Goal: Information Seeking & Learning: Learn about a topic

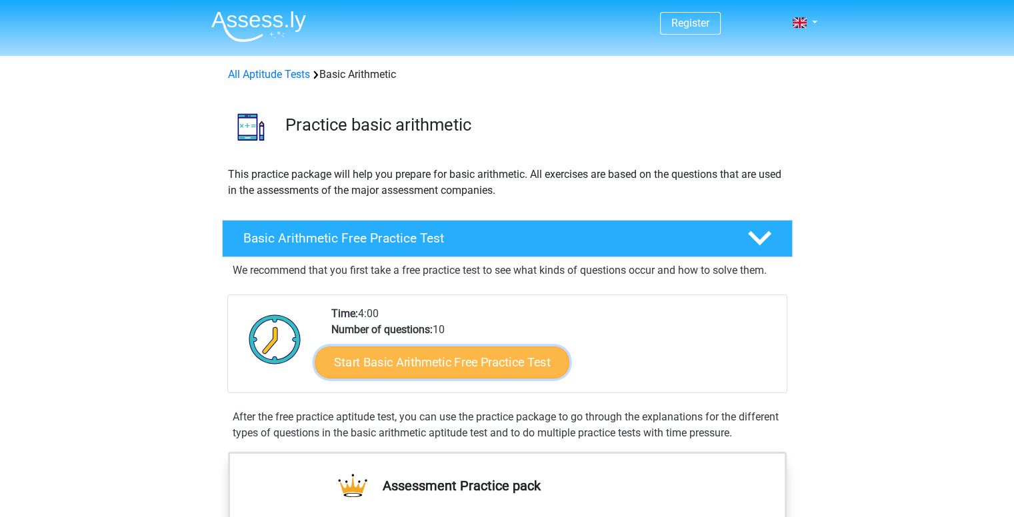
click at [426, 370] on link "Start Basic Arithmetic Free Practice Test" at bounding box center [442, 362] width 255 height 32
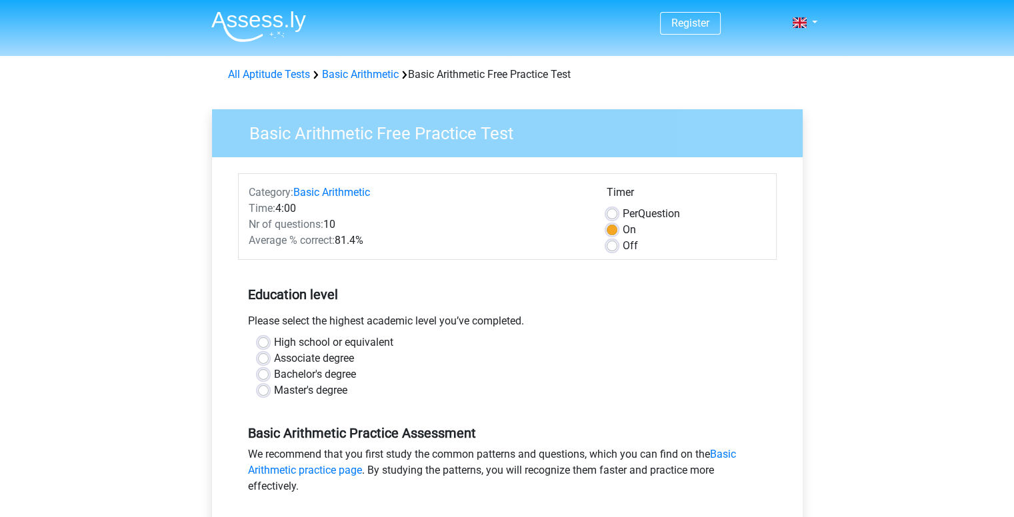
click at [324, 371] on label "Bachelor's degree" at bounding box center [315, 375] width 82 height 16
click at [269, 371] on input "Bachelor's degree" at bounding box center [263, 373] width 11 height 13
radio input "true"
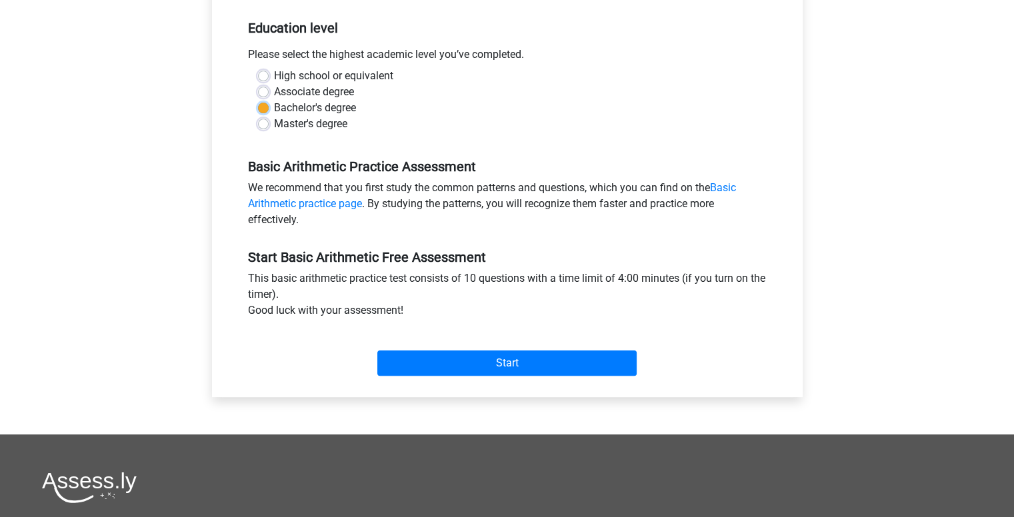
scroll to position [333, 0]
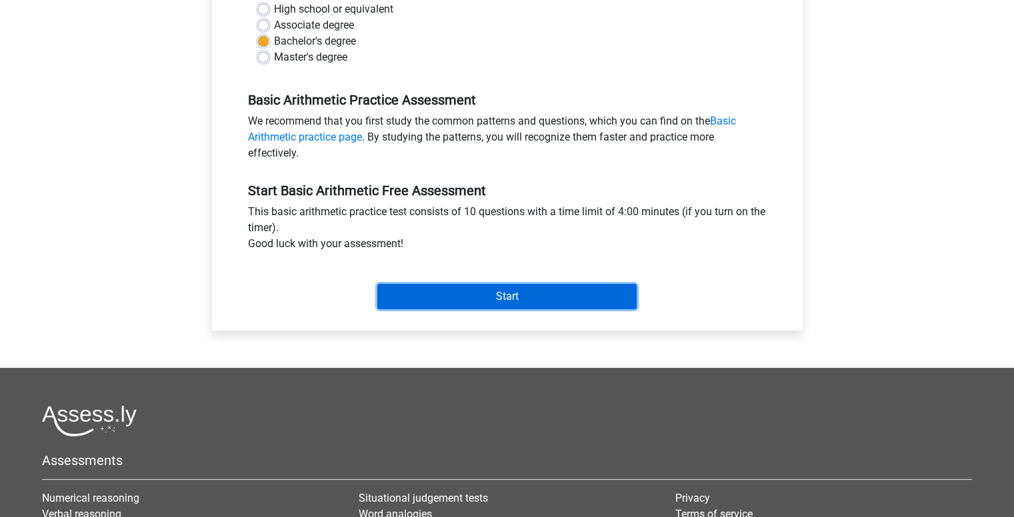
click at [425, 299] on input "Start" at bounding box center [506, 296] width 259 height 25
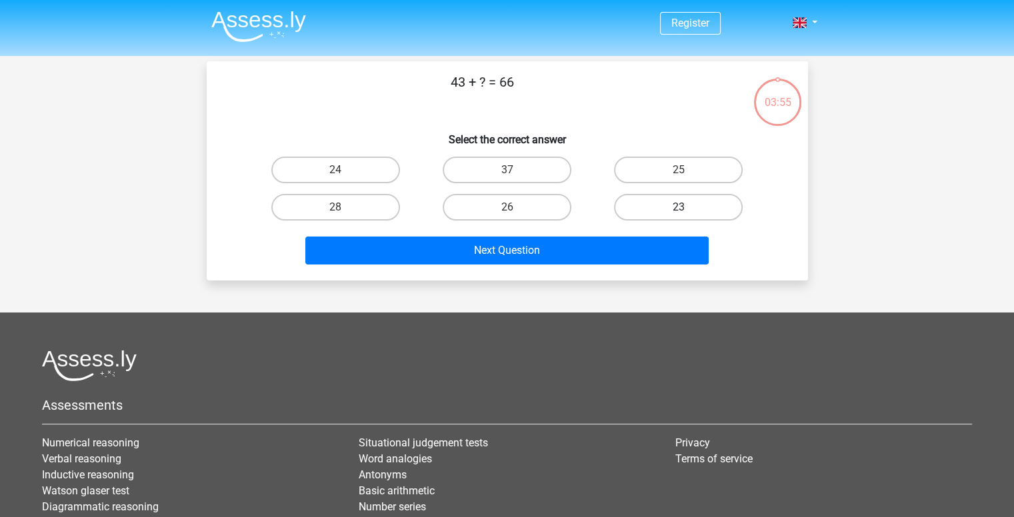
click at [649, 209] on label "23" at bounding box center [678, 207] width 129 height 27
click at [679, 209] on input "23" at bounding box center [683, 211] width 9 height 9
radio input "true"
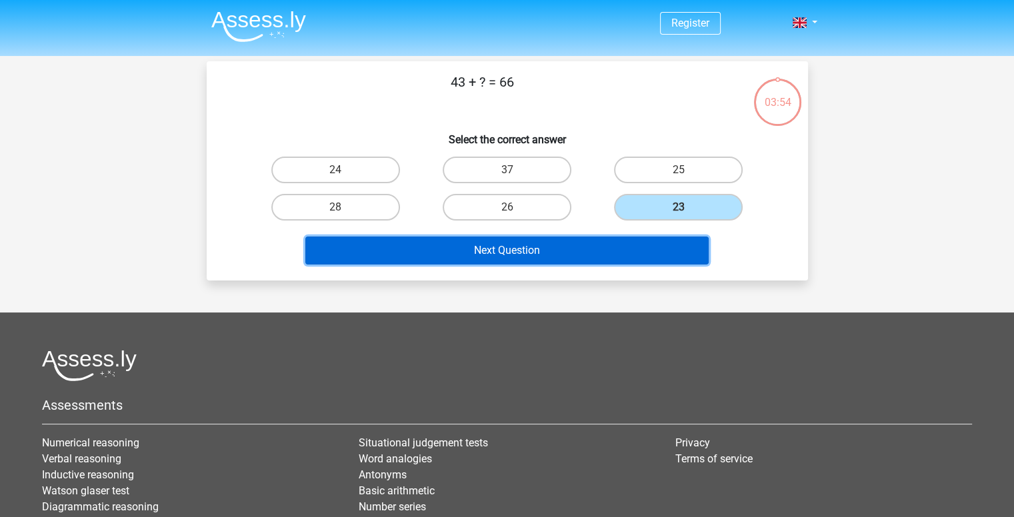
click at [585, 239] on button "Next Question" at bounding box center [506, 251] width 403 height 28
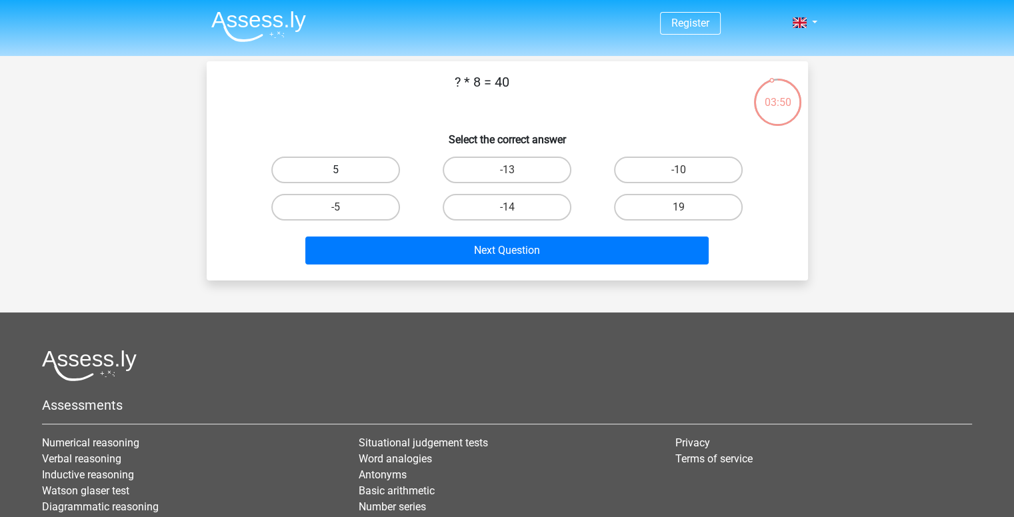
click at [378, 177] on label "5" at bounding box center [335, 170] width 129 height 27
click at [344, 177] on input "5" at bounding box center [339, 174] width 9 height 9
radio input "true"
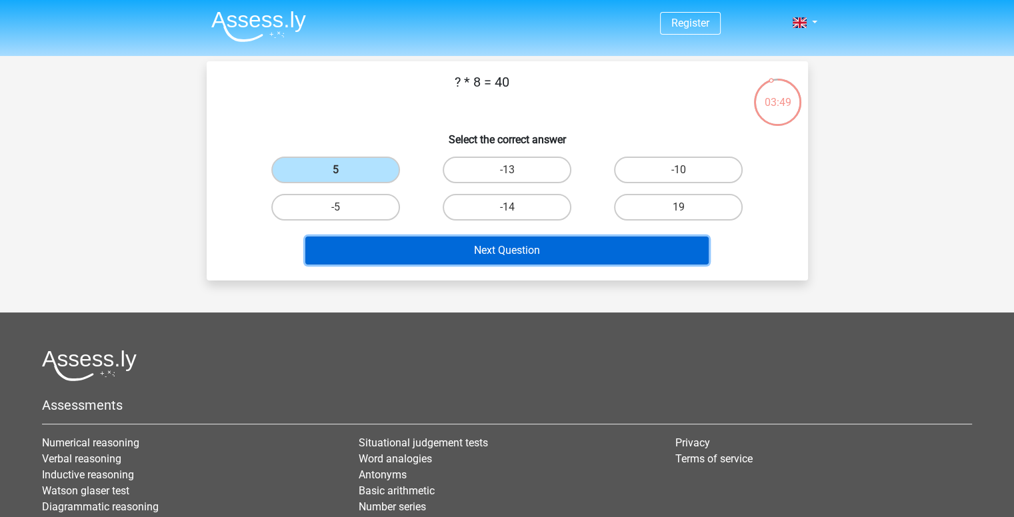
click at [425, 237] on button "Next Question" at bounding box center [506, 251] width 403 height 28
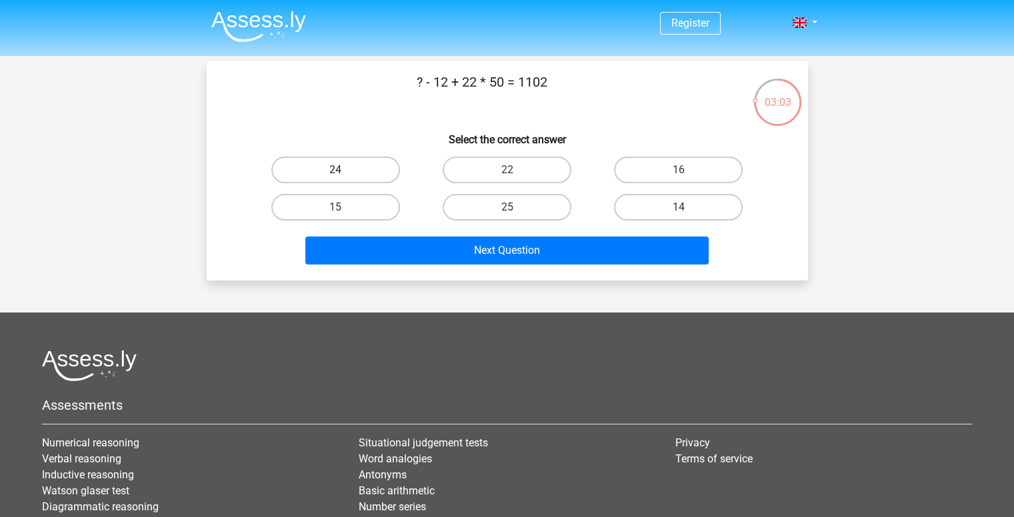
click at [357, 169] on label "24" at bounding box center [335, 170] width 129 height 27
click at [344, 170] on input "24" at bounding box center [339, 174] width 9 height 9
radio input "true"
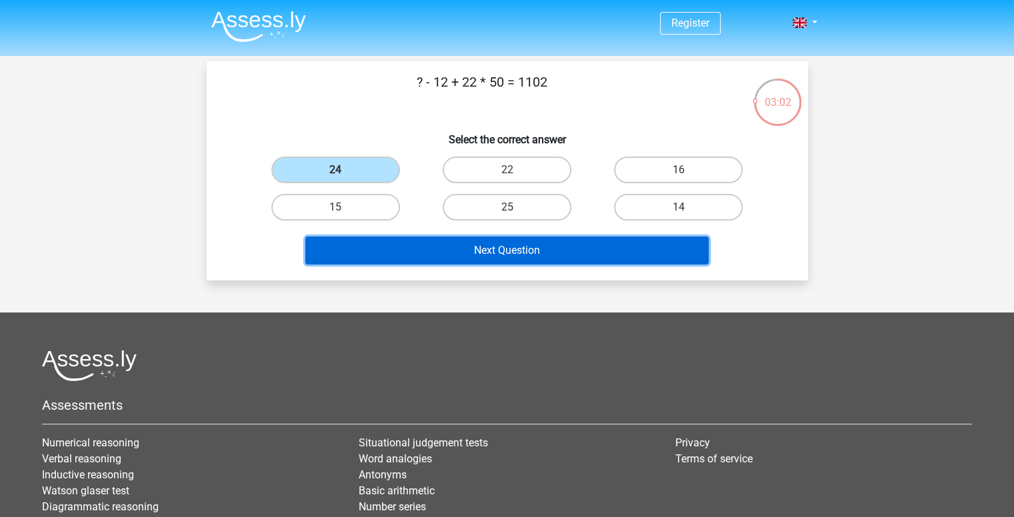
click at [459, 256] on button "Next Question" at bounding box center [506, 251] width 403 height 28
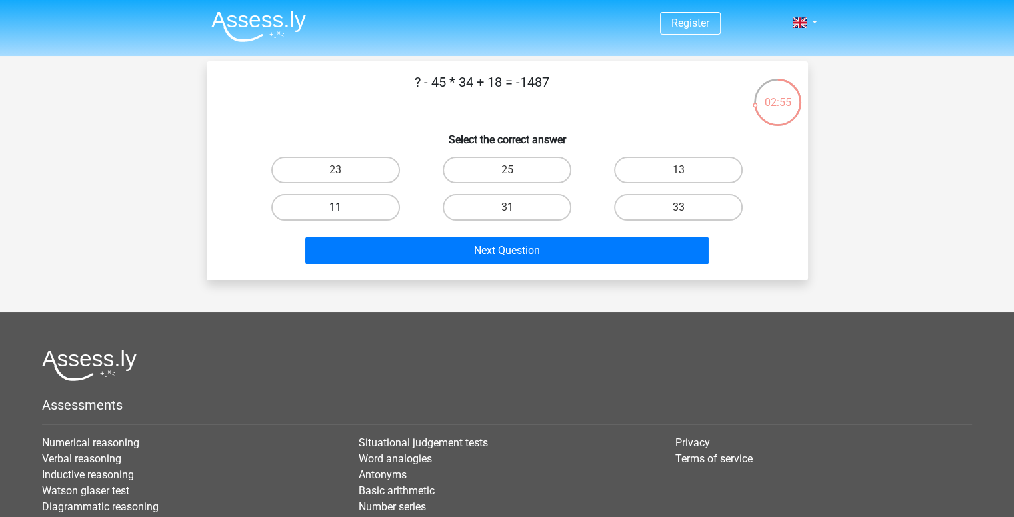
click at [376, 203] on label "11" at bounding box center [335, 207] width 129 height 27
click at [344, 207] on input "11" at bounding box center [339, 211] width 9 height 9
radio input "true"
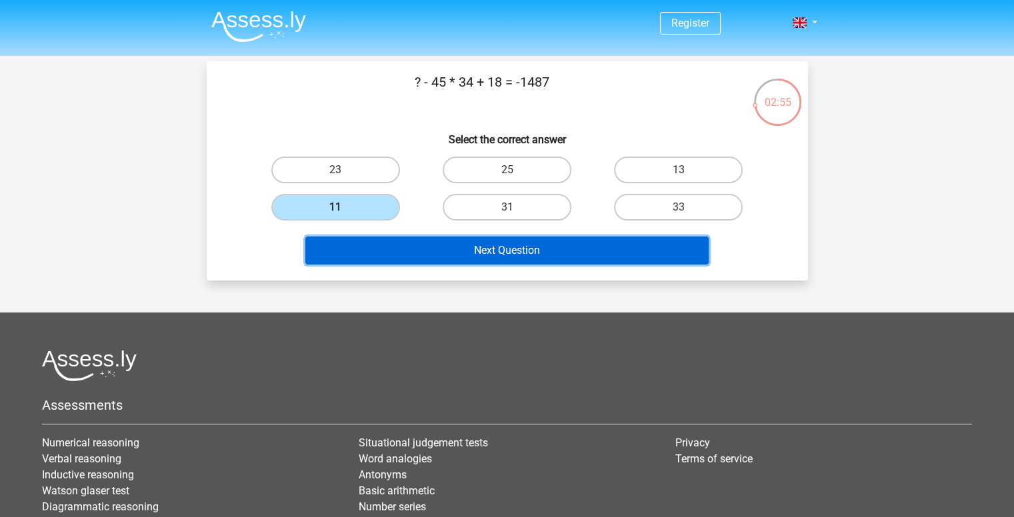
click at [403, 237] on button "Next Question" at bounding box center [506, 251] width 403 height 28
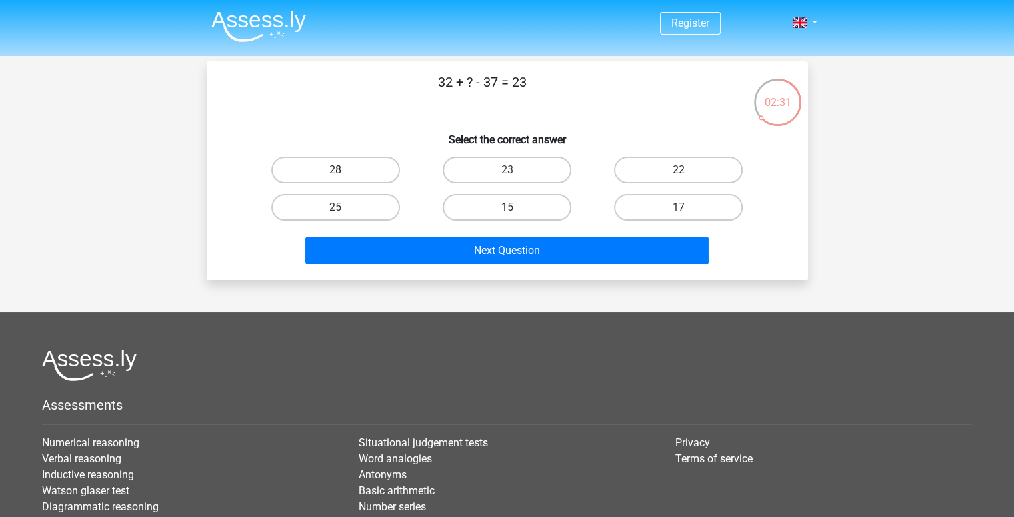
click at [381, 182] on label "28" at bounding box center [335, 170] width 129 height 27
click at [344, 179] on input "28" at bounding box center [339, 174] width 9 height 9
radio input "true"
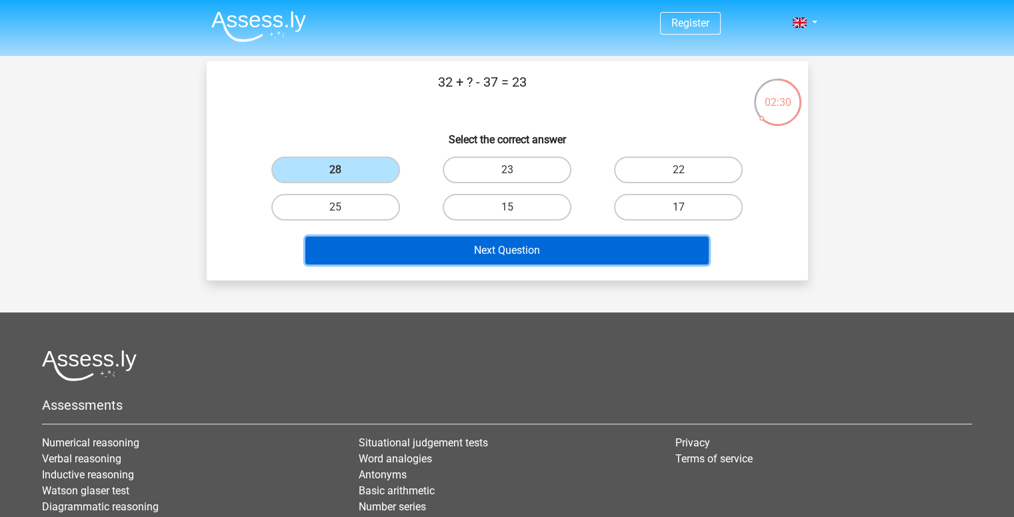
click at [450, 249] on button "Next Question" at bounding box center [506, 251] width 403 height 28
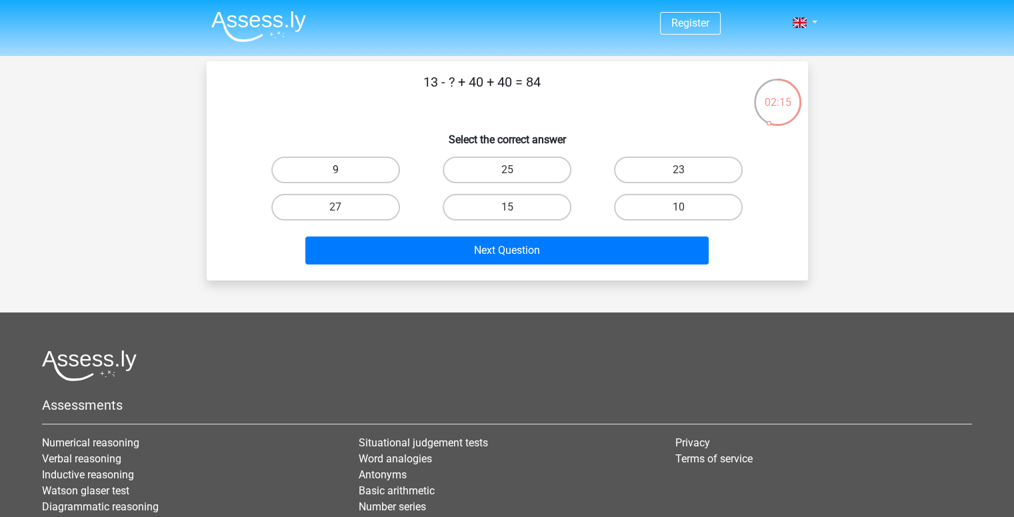
click at [379, 163] on label "9" at bounding box center [335, 170] width 129 height 27
click at [344, 170] on input "9" at bounding box center [339, 174] width 9 height 9
radio input "true"
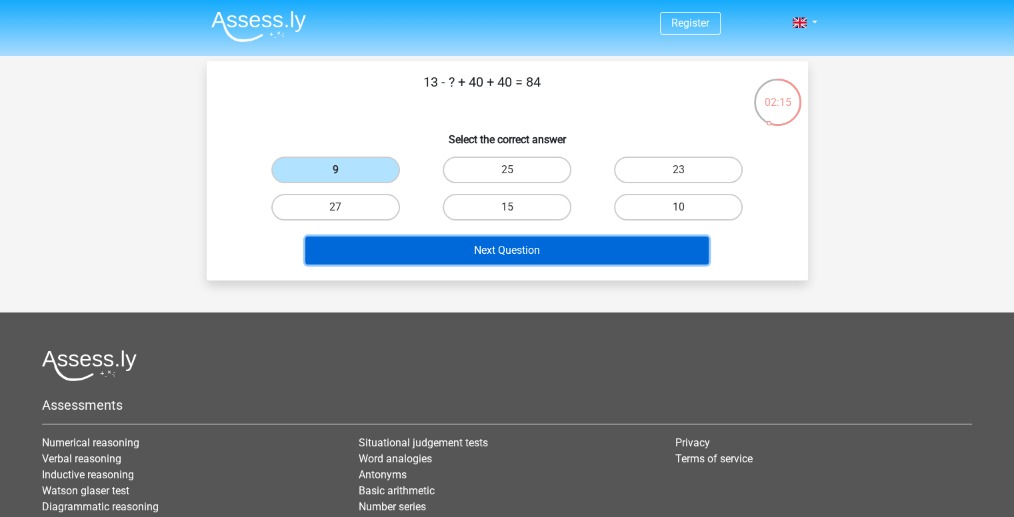
click at [457, 240] on button "Next Question" at bounding box center [506, 251] width 403 height 28
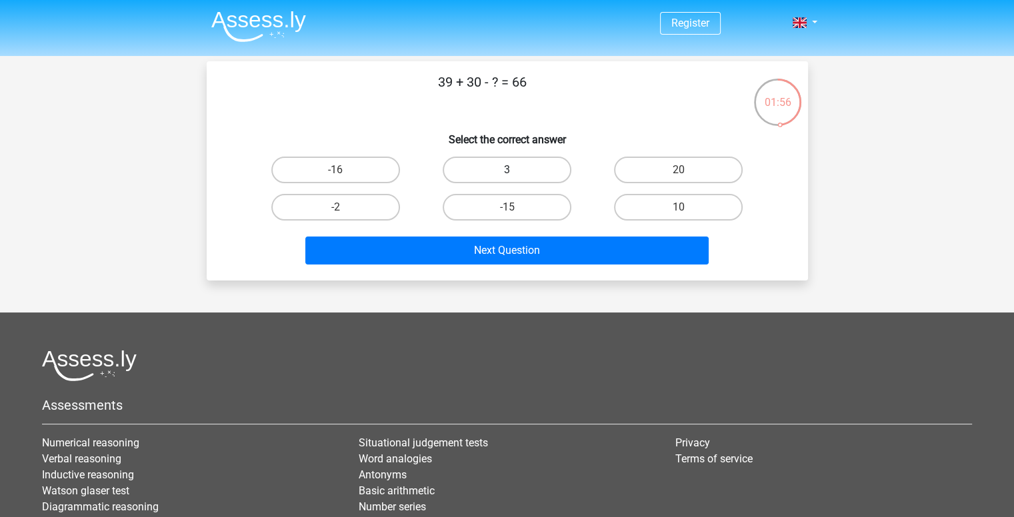
click at [531, 168] on label "3" at bounding box center [507, 170] width 129 height 27
click at [515, 170] on input "3" at bounding box center [511, 174] width 9 height 9
radio input "true"
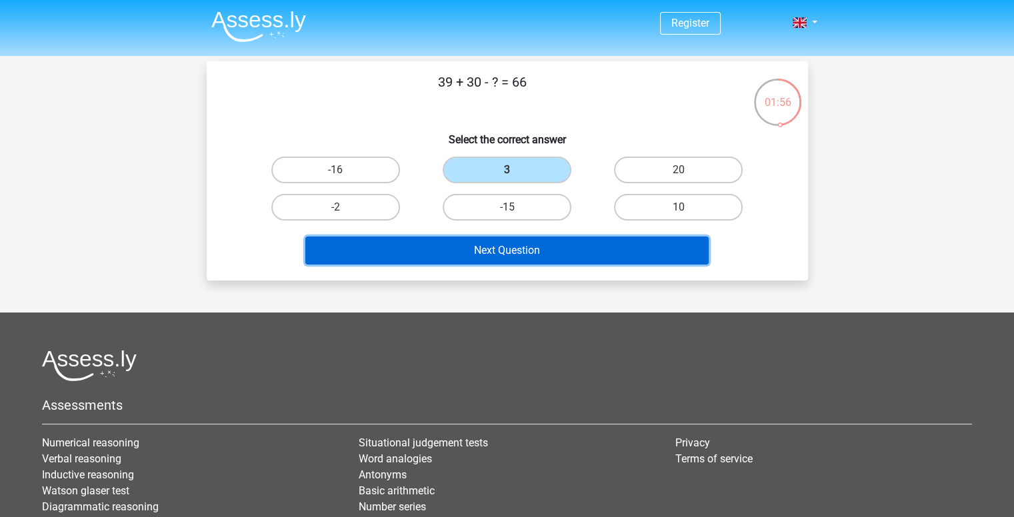
click at [539, 243] on button "Next Question" at bounding box center [506, 251] width 403 height 28
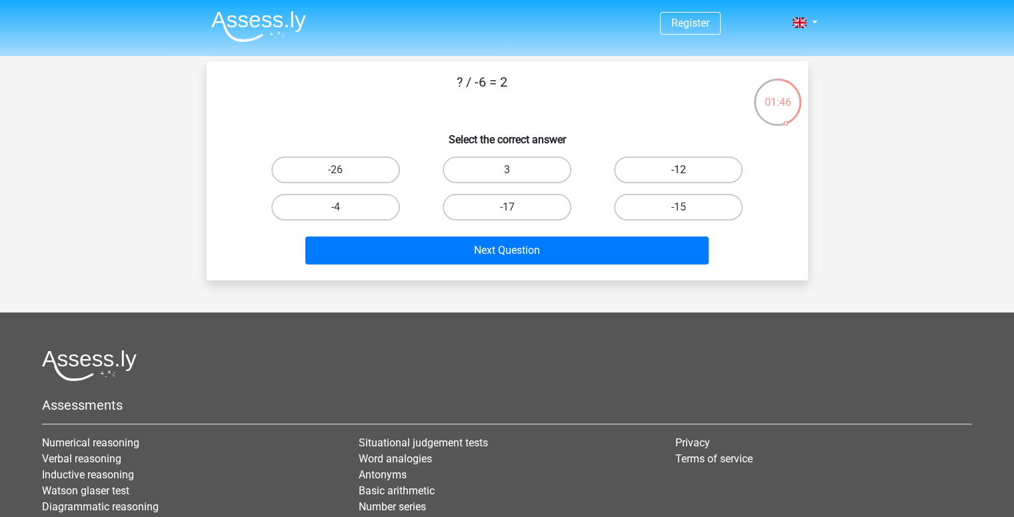
click at [629, 175] on label "-12" at bounding box center [678, 170] width 129 height 27
click at [679, 175] on input "-12" at bounding box center [683, 174] width 9 height 9
radio input "true"
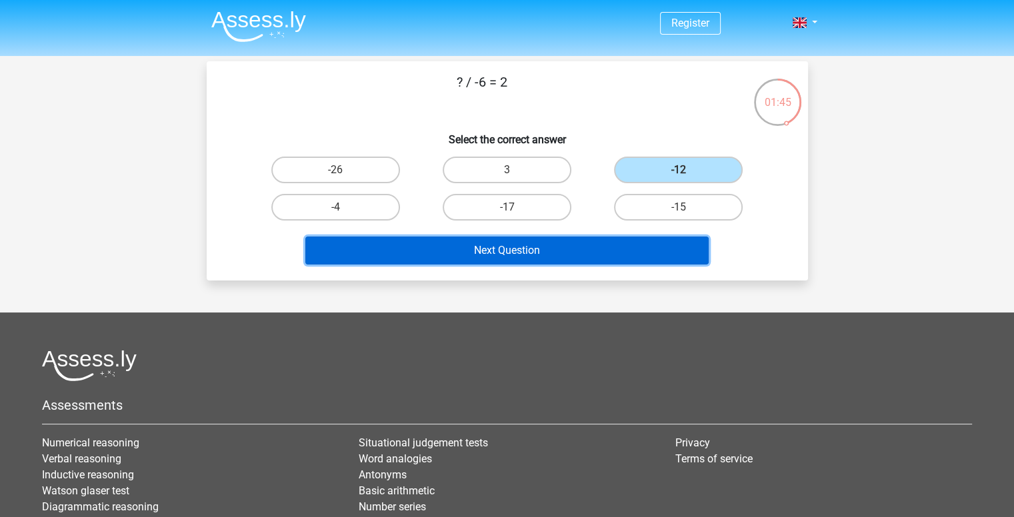
click at [627, 246] on button "Next Question" at bounding box center [506, 251] width 403 height 28
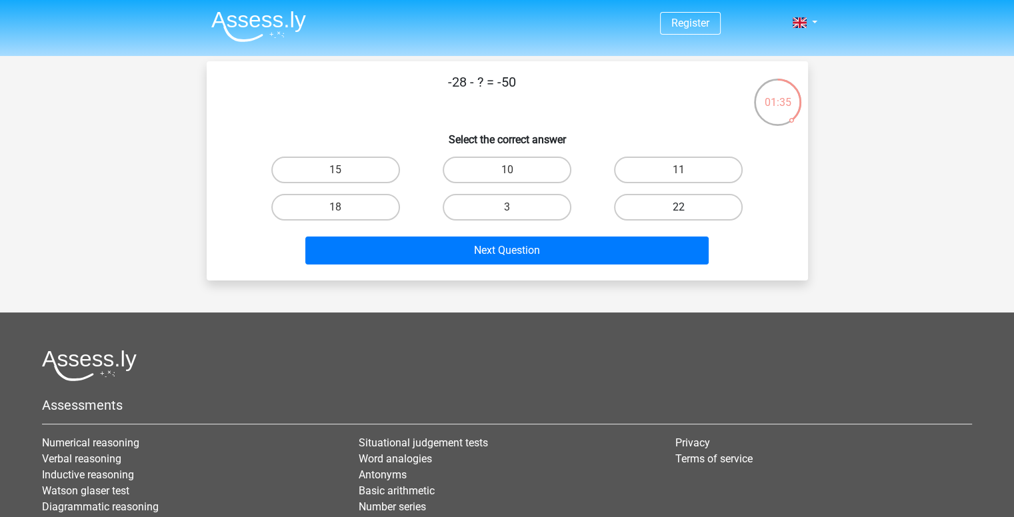
click at [639, 203] on label "22" at bounding box center [678, 207] width 129 height 27
click at [679, 207] on input "22" at bounding box center [683, 211] width 9 height 9
radio input "true"
click at [628, 234] on div "Next Question" at bounding box center [507, 248] width 559 height 44
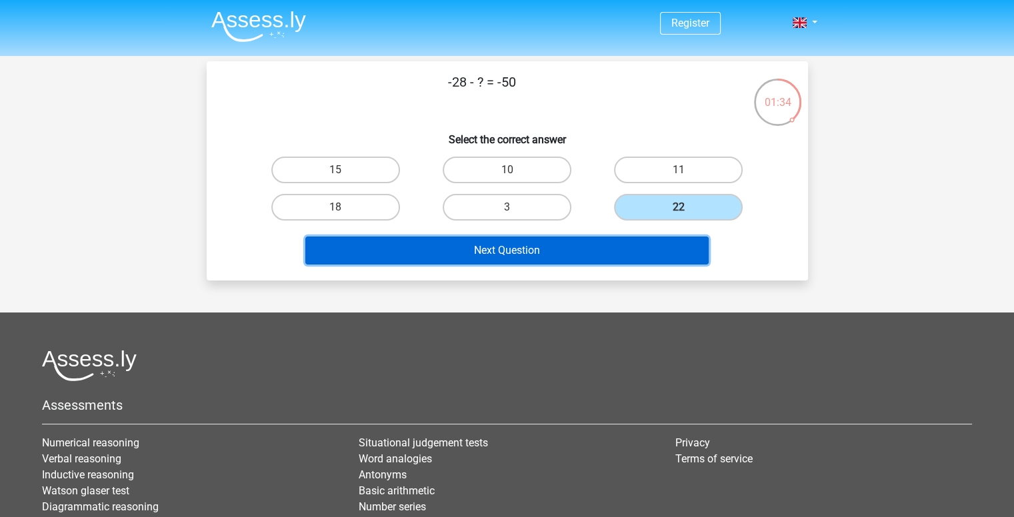
click at [629, 246] on button "Next Question" at bounding box center [506, 251] width 403 height 28
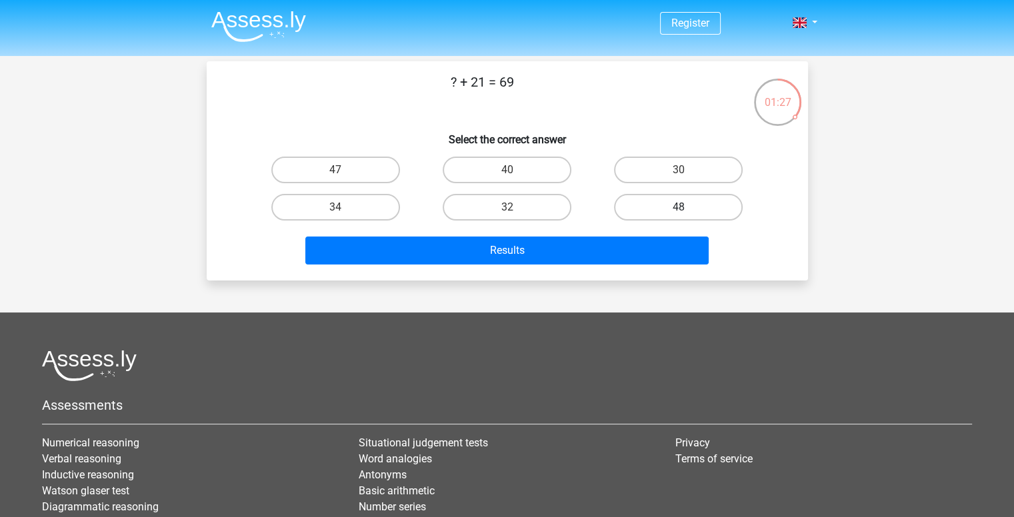
click at [635, 210] on label "48" at bounding box center [678, 207] width 129 height 27
click at [679, 210] on input "48" at bounding box center [683, 211] width 9 height 9
radio input "true"
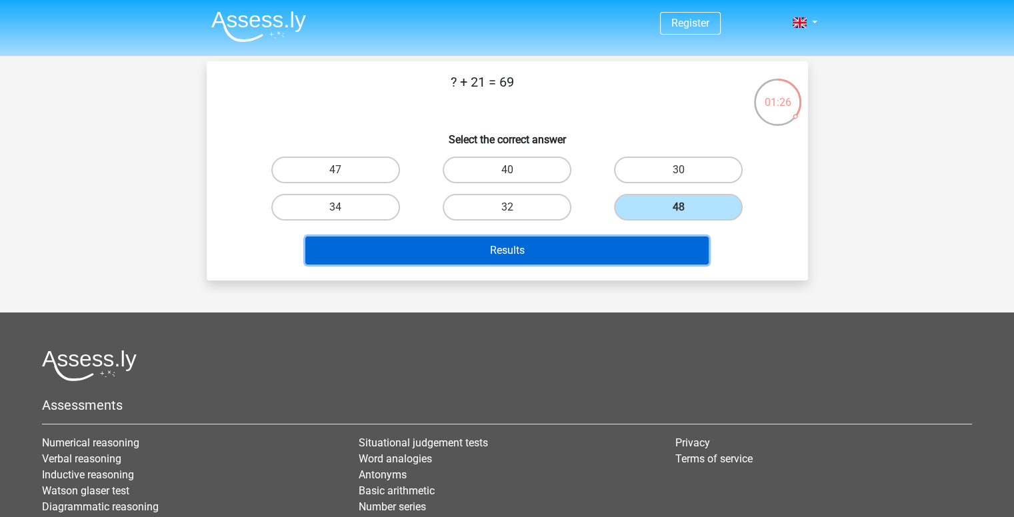
click at [637, 239] on button "Results" at bounding box center [506, 251] width 403 height 28
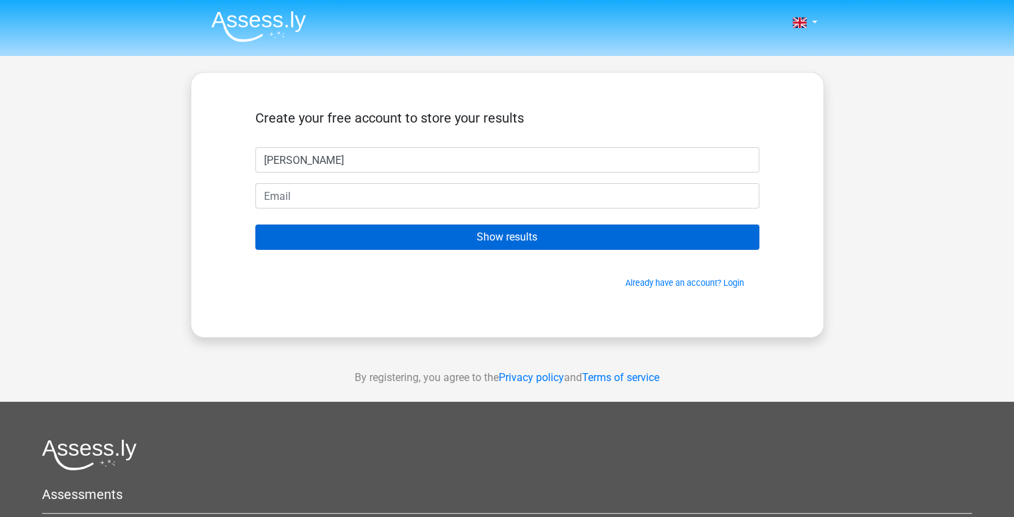
type input "alex"
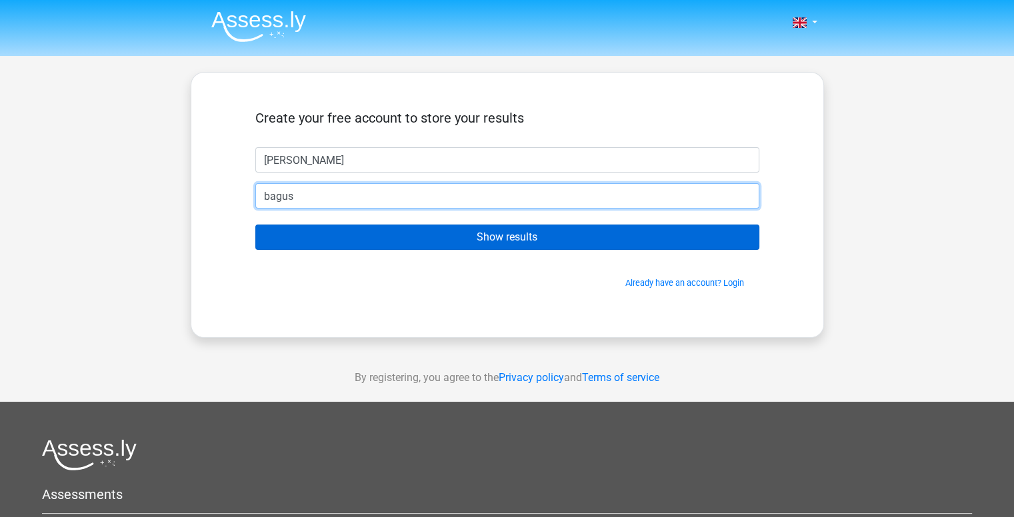
type input "bagustambun@gmail.com"
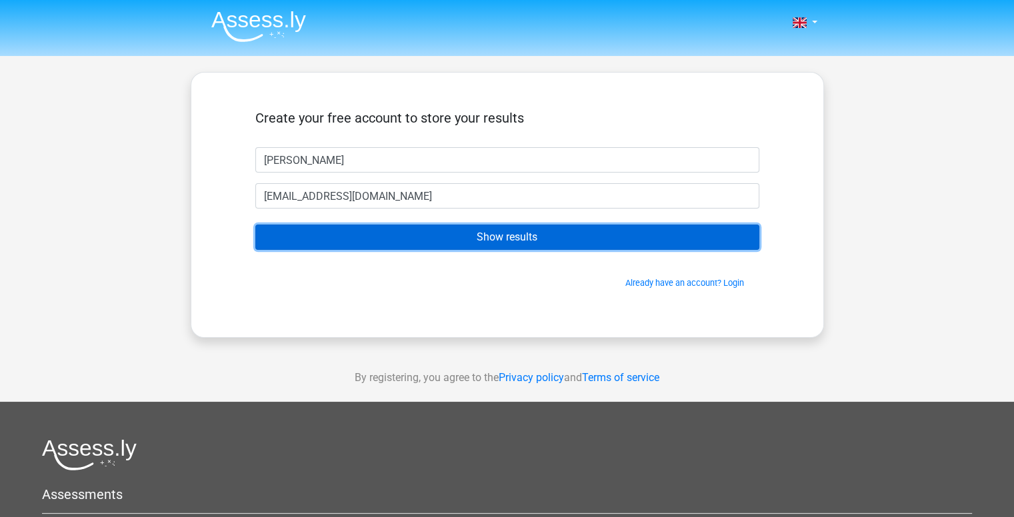
click at [529, 238] on input "Show results" at bounding box center [507, 237] width 504 height 25
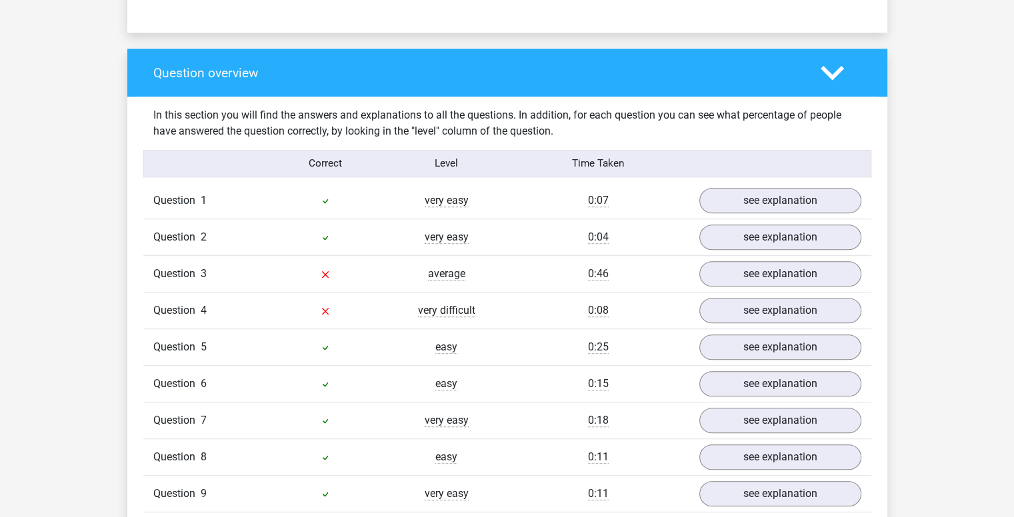
scroll to position [1000, 0]
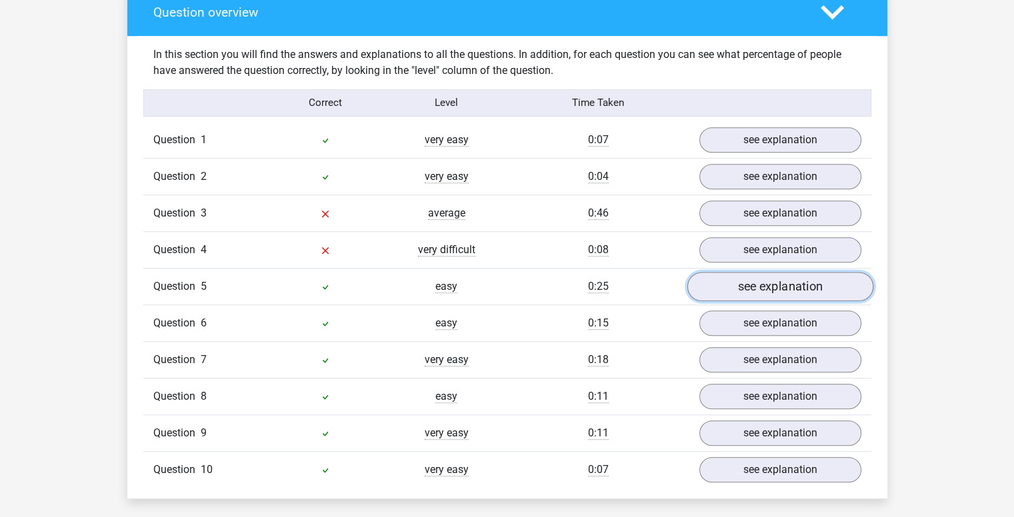
click at [738, 285] on link "see explanation" at bounding box center [780, 286] width 186 height 29
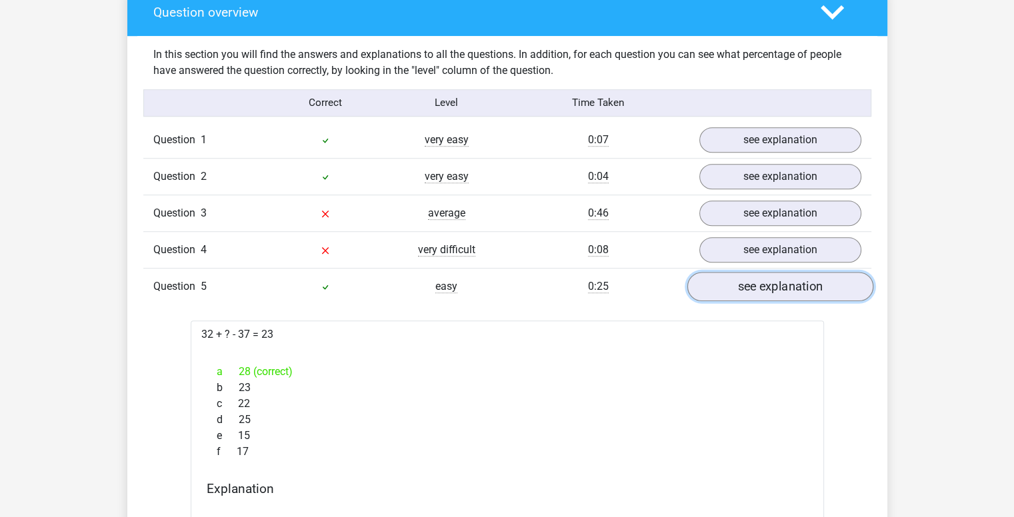
click at [738, 285] on link "see explanation" at bounding box center [780, 286] width 186 height 29
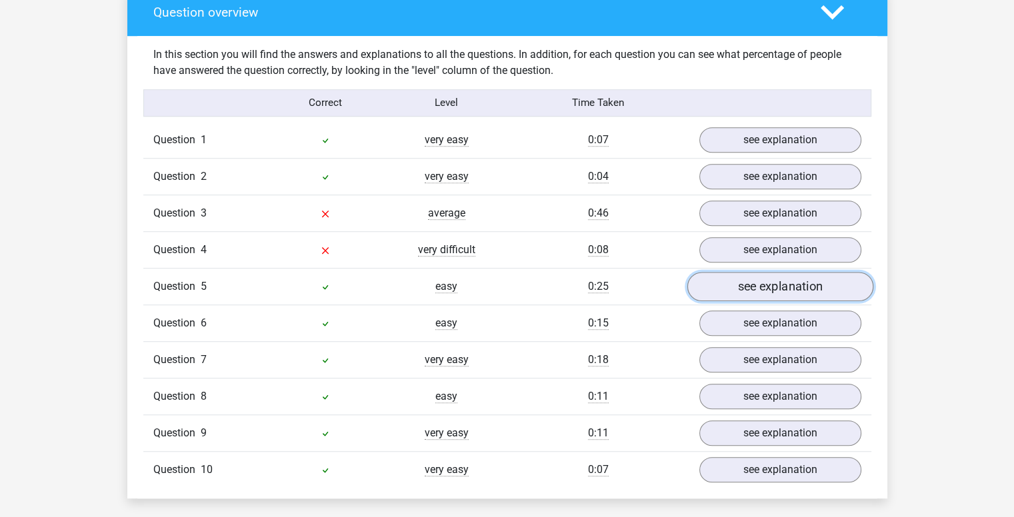
scroll to position [1067, 0]
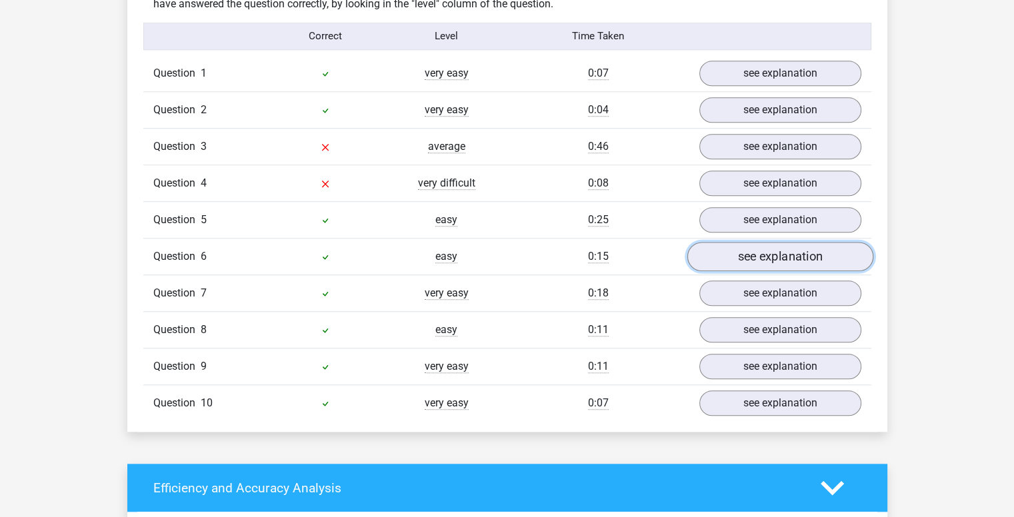
click at [739, 263] on link "see explanation" at bounding box center [780, 256] width 186 height 29
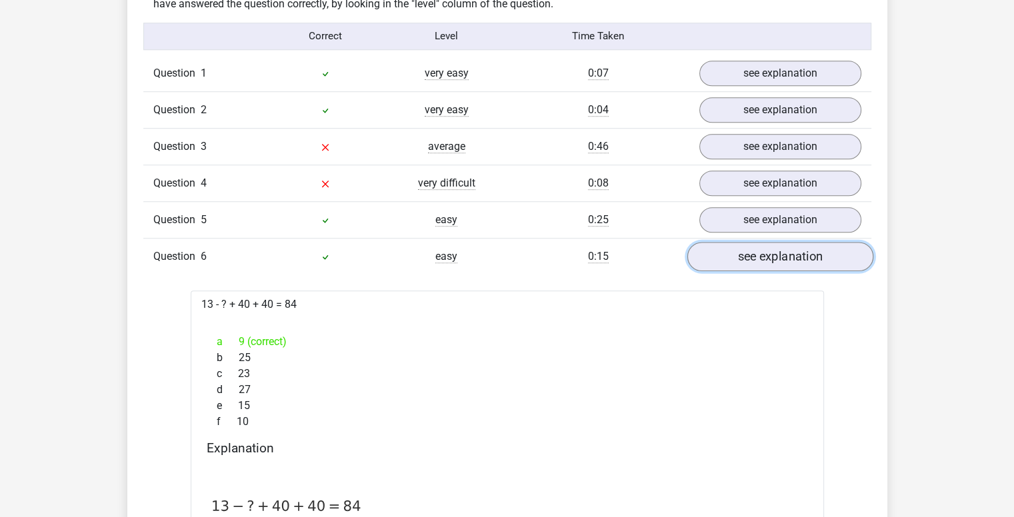
click at [725, 257] on link "see explanation" at bounding box center [780, 256] width 186 height 29
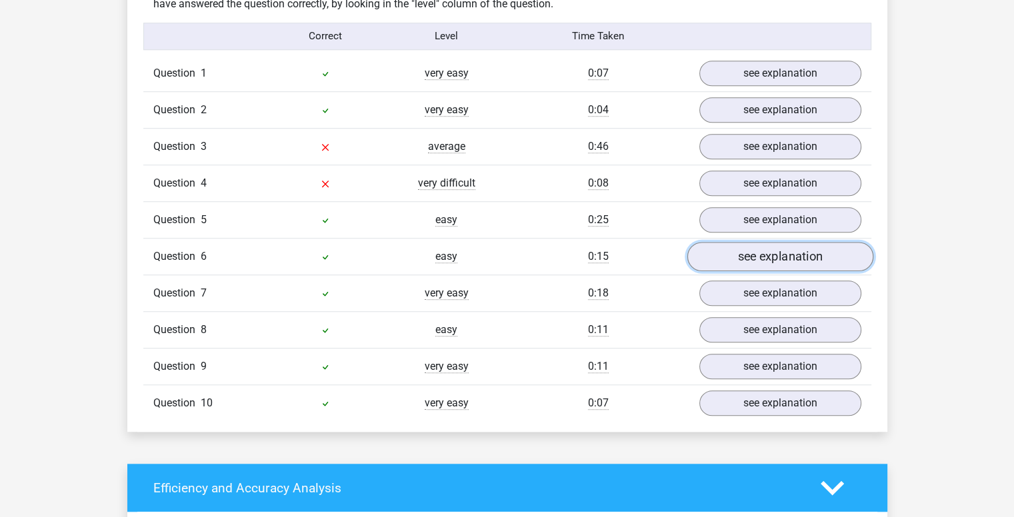
click at [725, 257] on link "see explanation" at bounding box center [780, 256] width 186 height 29
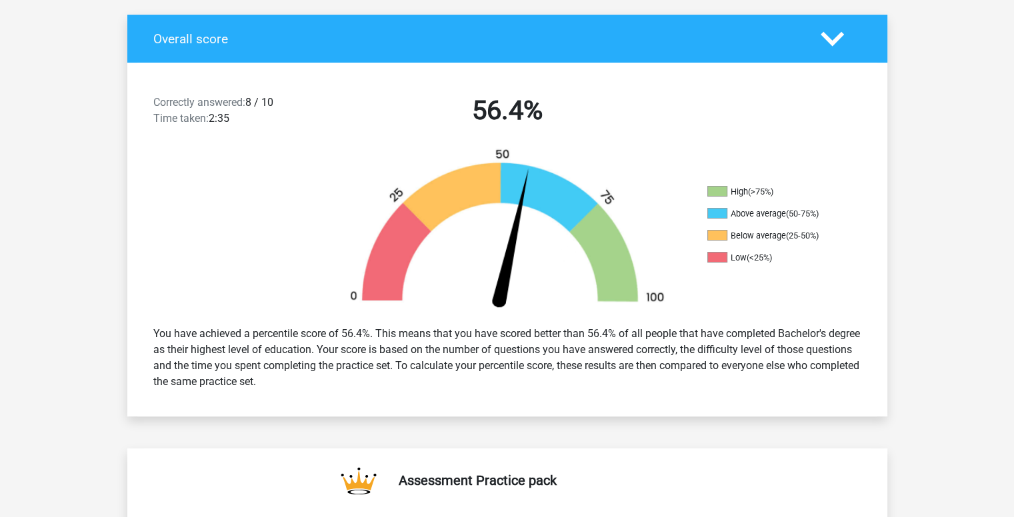
scroll to position [0, 0]
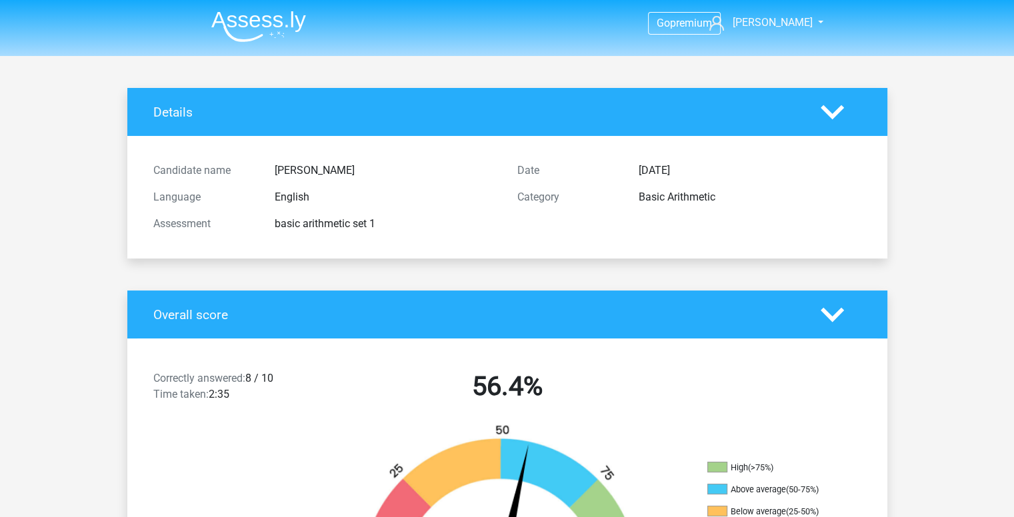
click at [839, 115] on icon at bounding box center [832, 112] width 23 height 23
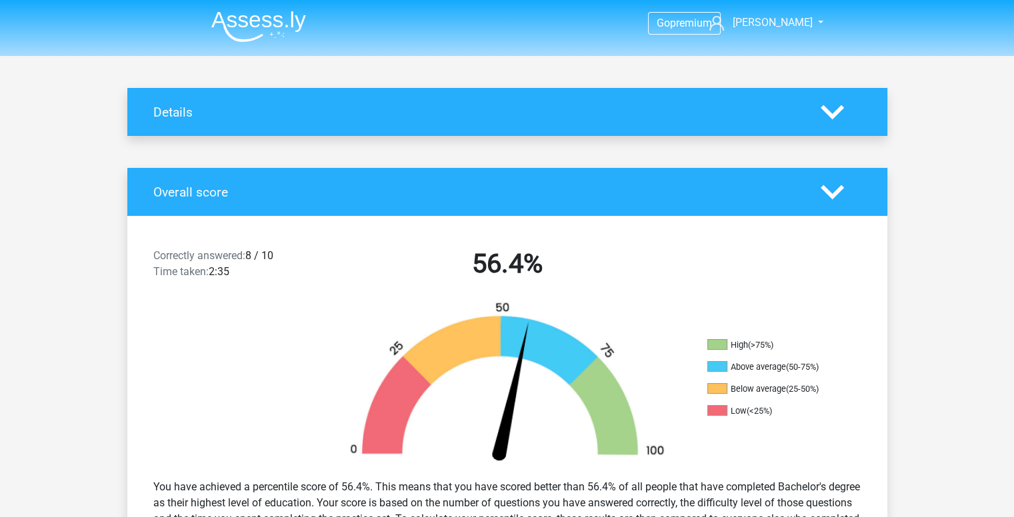
click at [834, 195] on polygon at bounding box center [832, 192] width 23 height 15
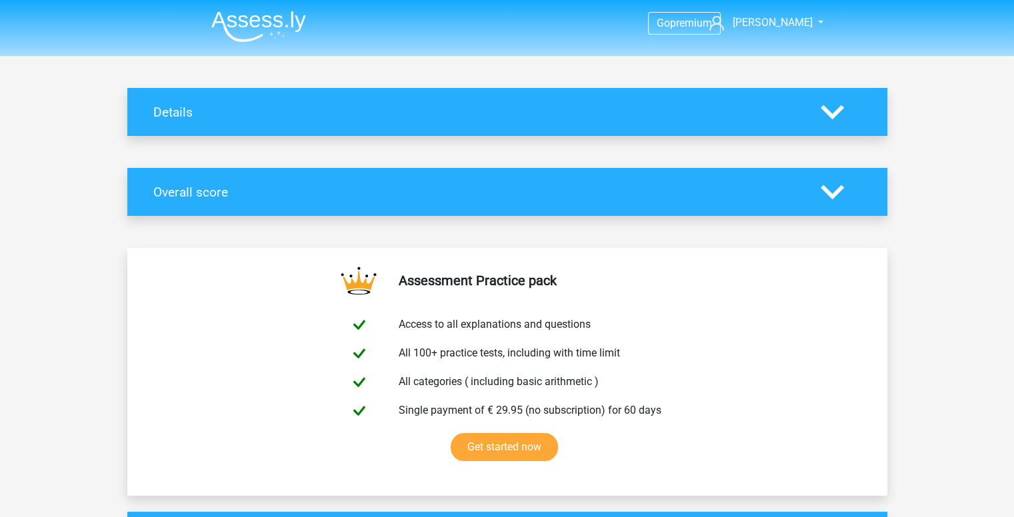
click at [247, 17] on img at bounding box center [258, 26] width 95 height 31
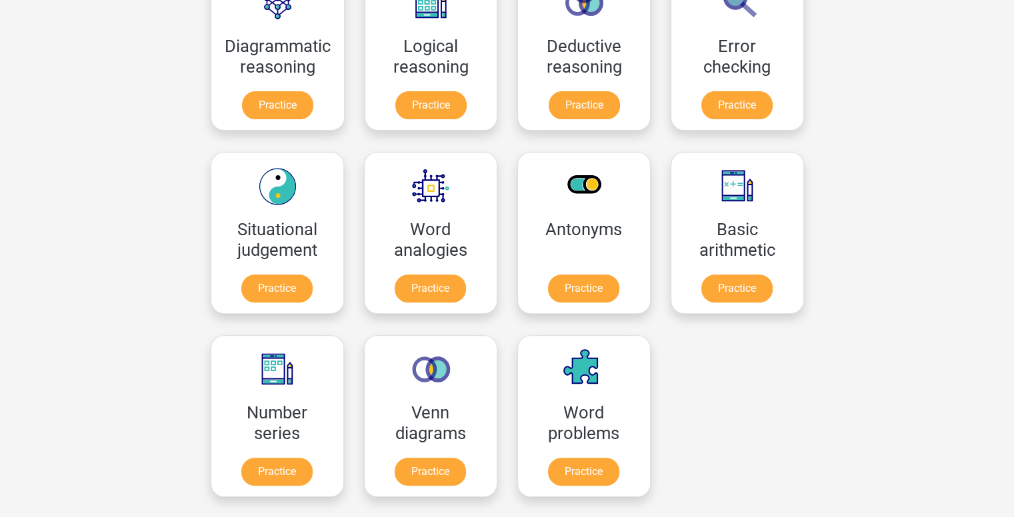
scroll to position [533, 0]
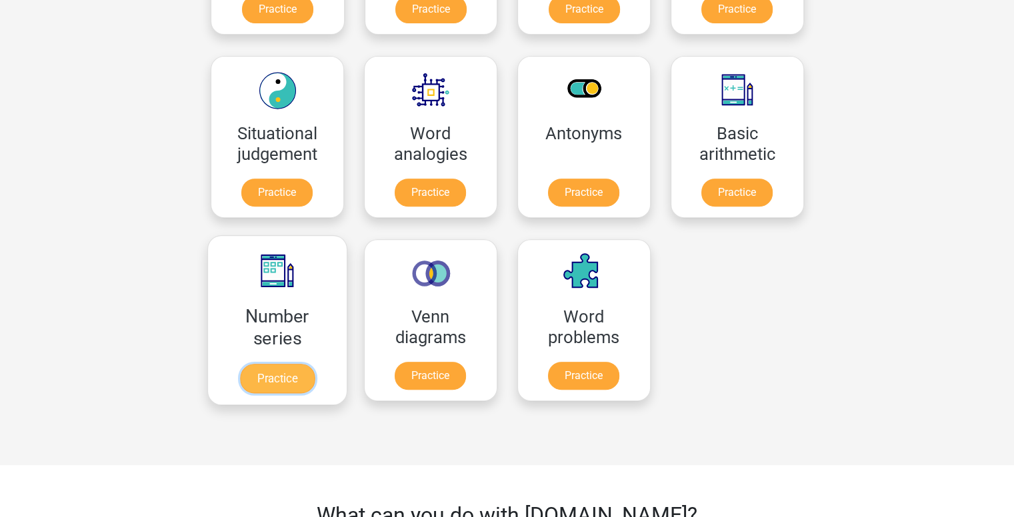
click at [299, 379] on link "Practice" at bounding box center [276, 378] width 75 height 29
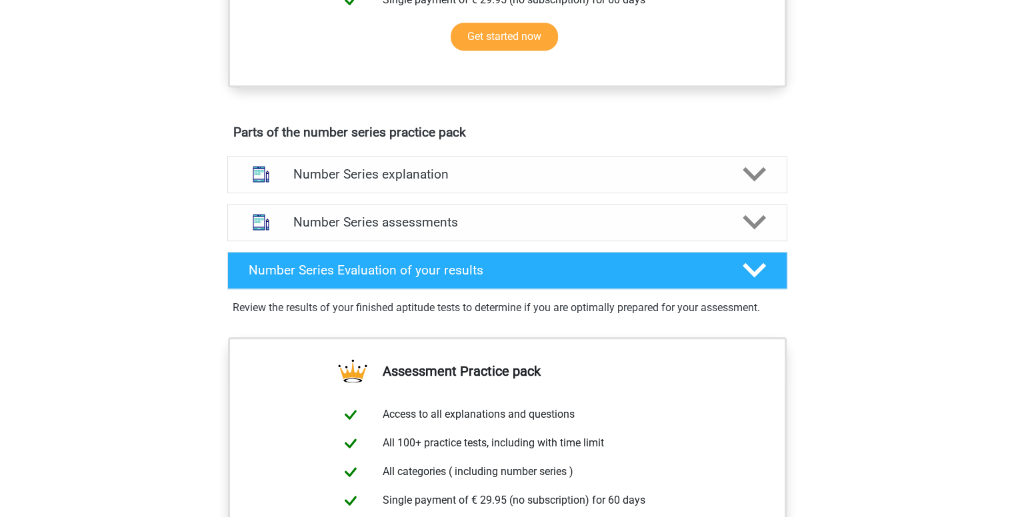
scroll to position [667, 0]
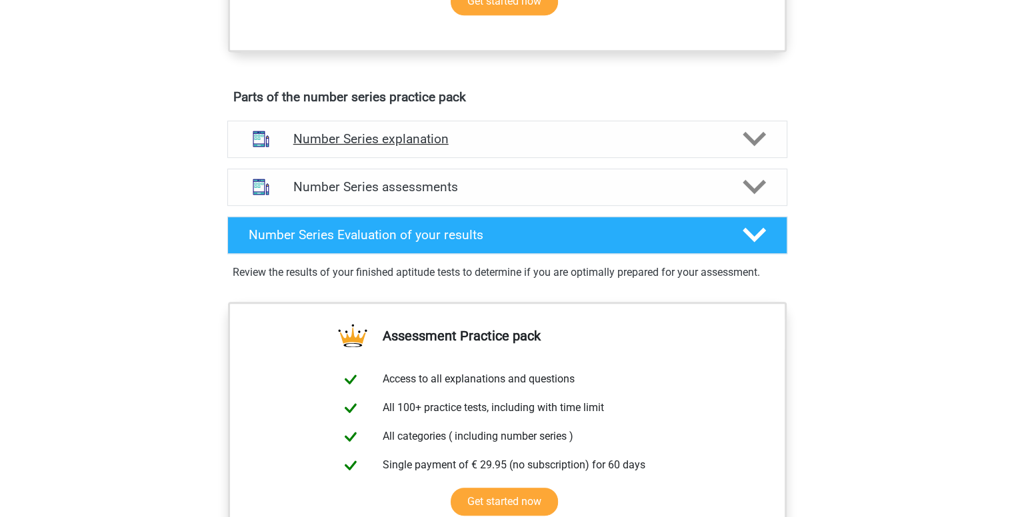
click at [446, 134] on h4 "Number Series explanation" at bounding box center [507, 138] width 428 height 15
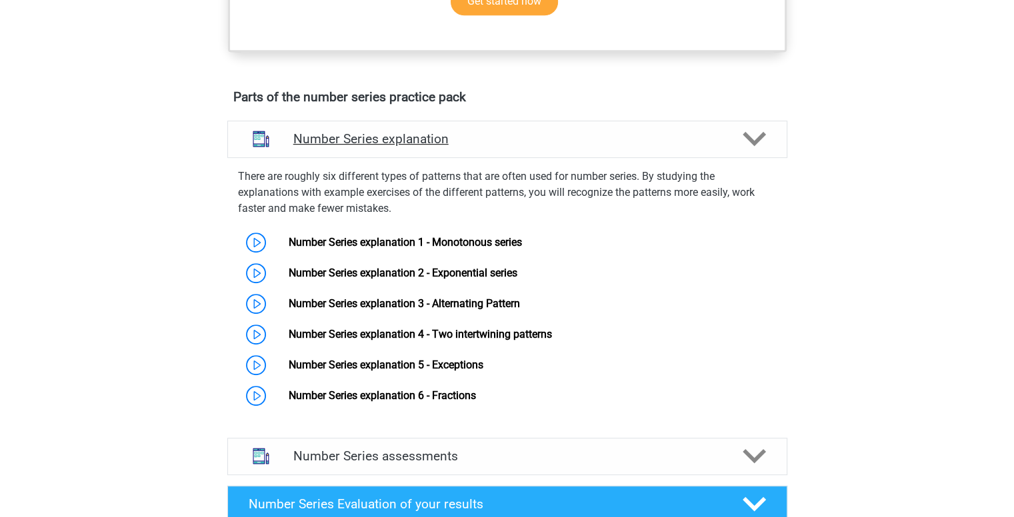
click at [446, 134] on h4 "Number Series explanation" at bounding box center [507, 138] width 428 height 15
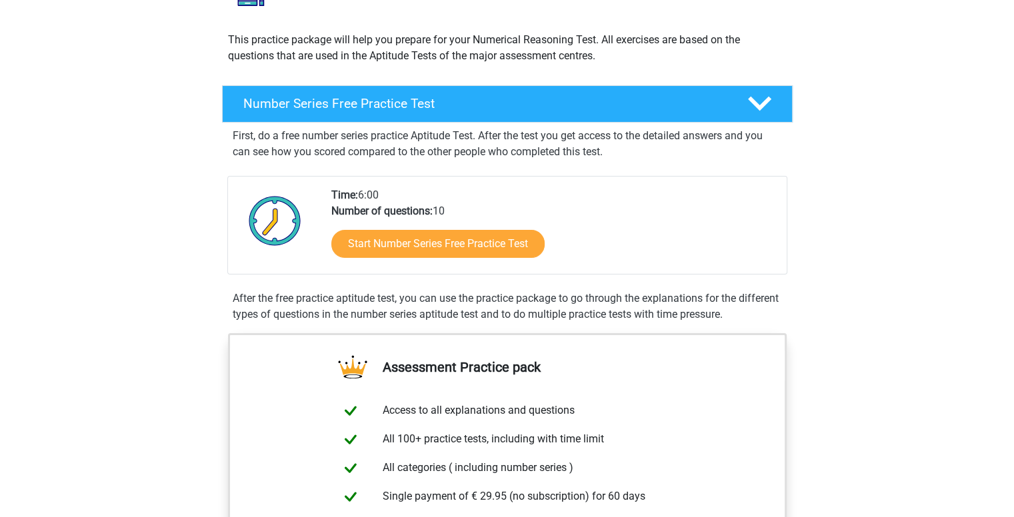
scroll to position [133, 0]
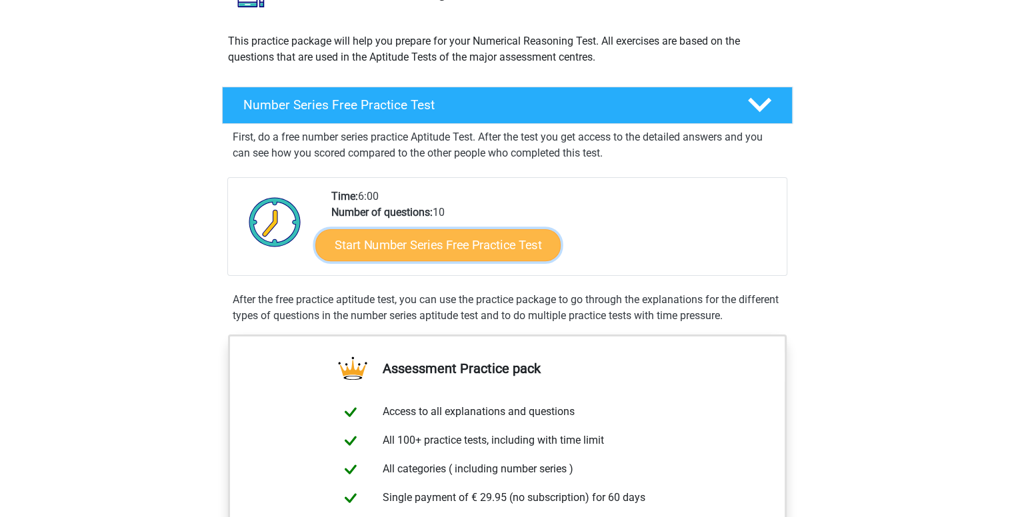
click at [501, 238] on link "Start Number Series Free Practice Test" at bounding box center [437, 245] width 245 height 32
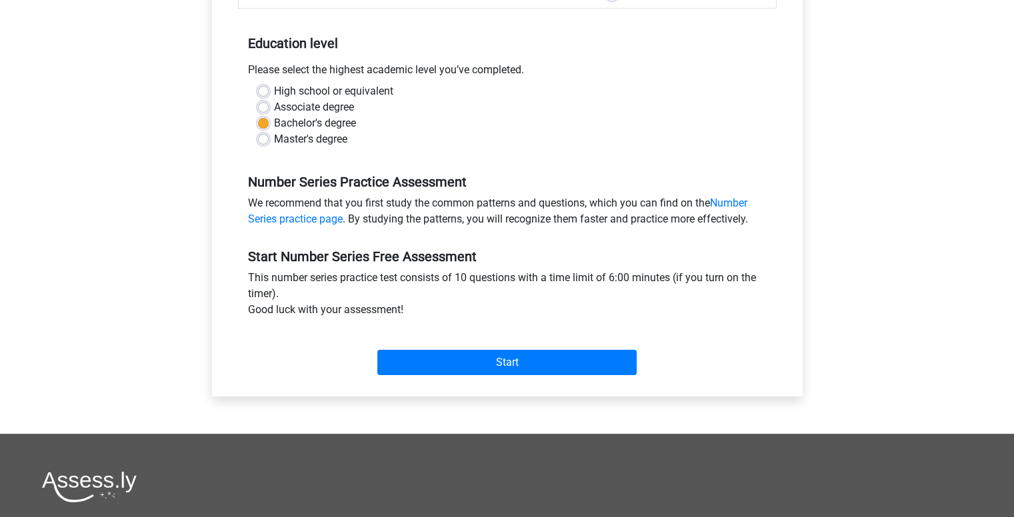
scroll to position [267, 0]
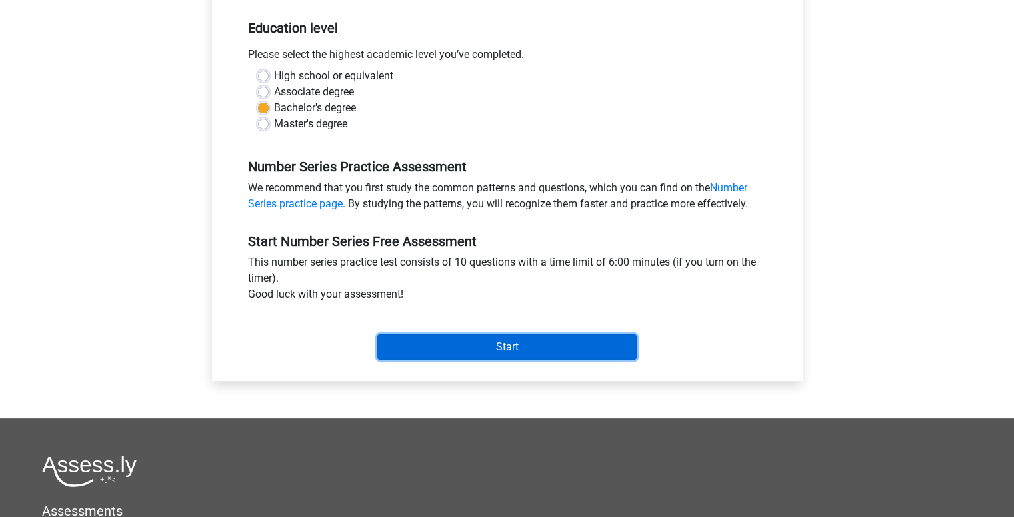
click at [502, 345] on input "Start" at bounding box center [506, 347] width 259 height 25
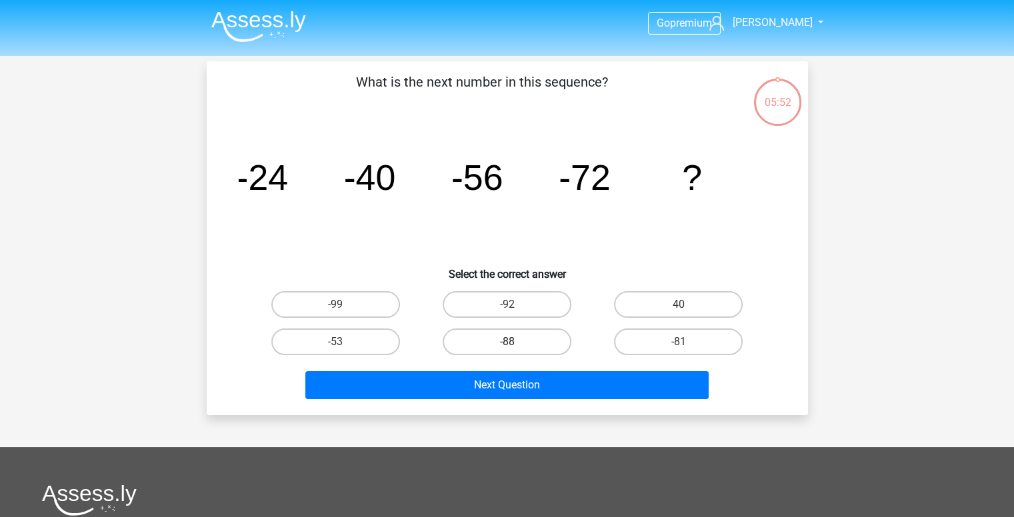
click at [536, 345] on label "-88" at bounding box center [507, 342] width 129 height 27
click at [515, 345] on input "-88" at bounding box center [511, 346] width 9 height 9
radio input "true"
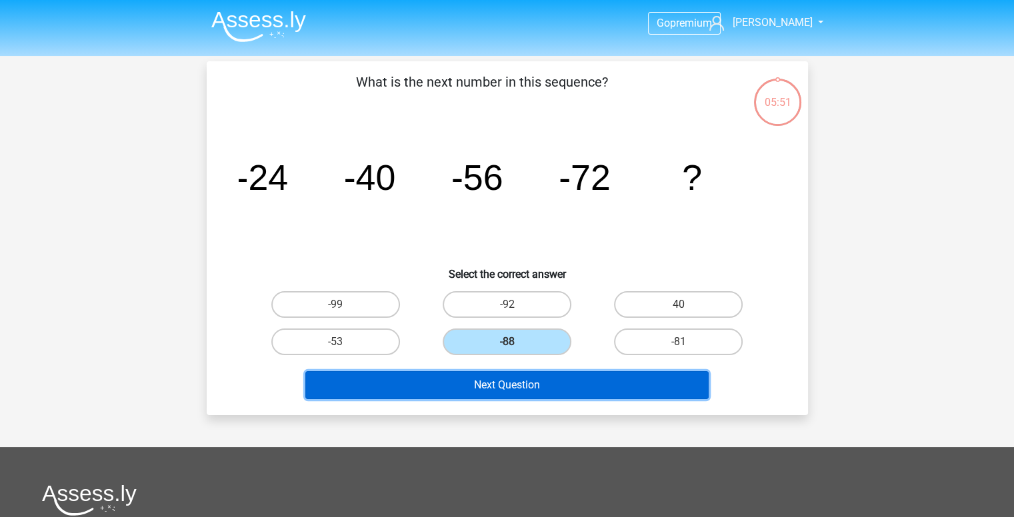
click at [546, 383] on button "Next Question" at bounding box center [506, 385] width 403 height 28
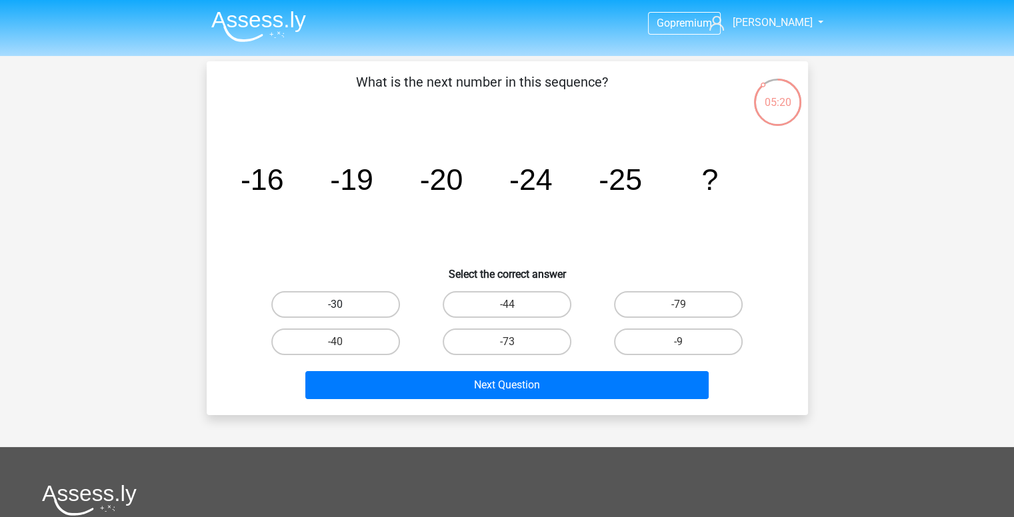
click at [349, 309] on label "-30" at bounding box center [335, 304] width 129 height 27
click at [344, 309] on input "-30" at bounding box center [339, 309] width 9 height 9
radio input "true"
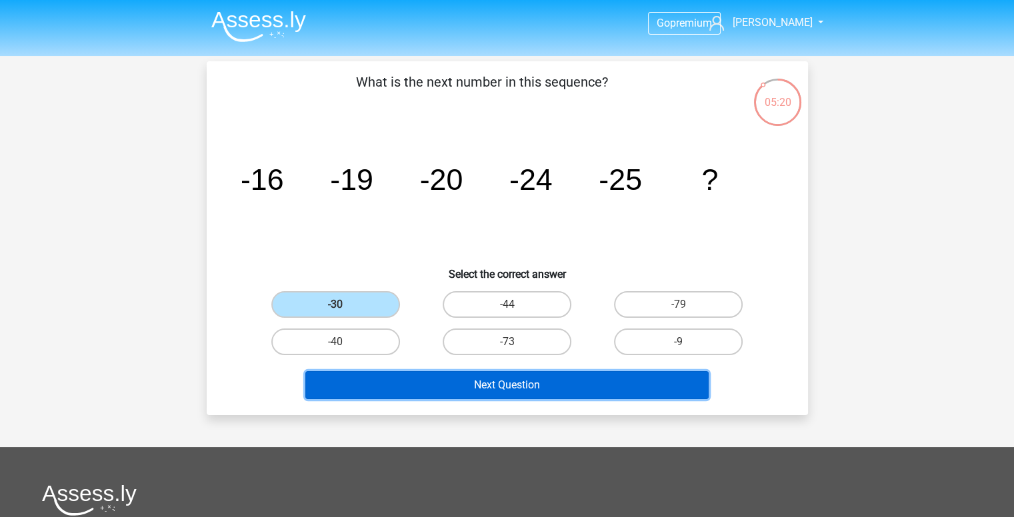
click at [449, 379] on button "Next Question" at bounding box center [506, 385] width 403 height 28
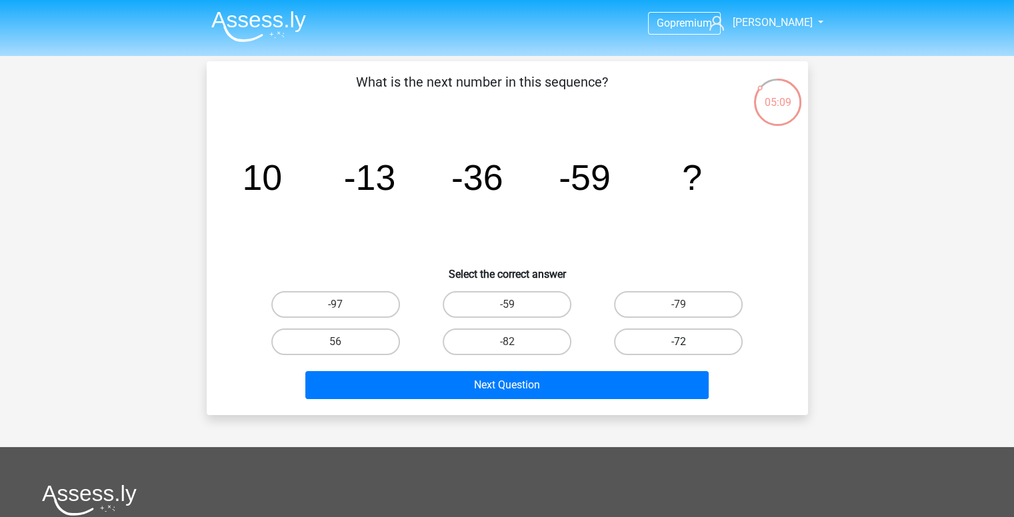
click at [644, 339] on label "-72" at bounding box center [678, 342] width 129 height 27
click at [679, 342] on input "-72" at bounding box center [683, 346] width 9 height 9
radio input "true"
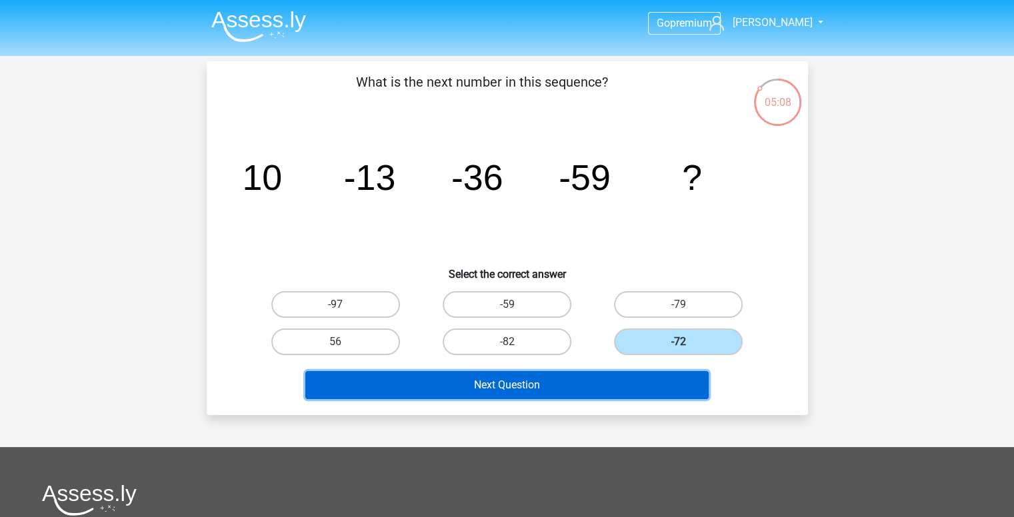
click at [621, 382] on button "Next Question" at bounding box center [506, 385] width 403 height 28
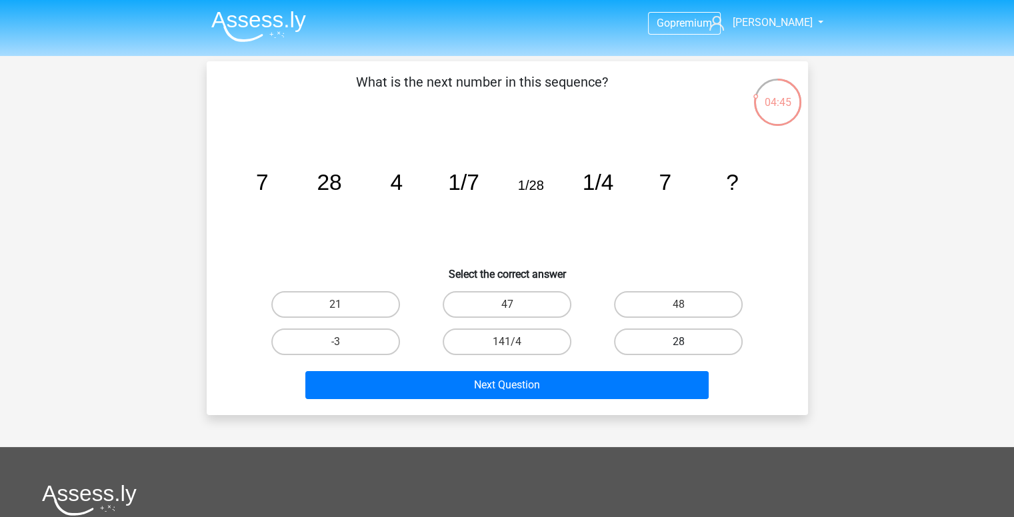
click at [641, 347] on label "28" at bounding box center [678, 342] width 129 height 27
click at [679, 347] on input "28" at bounding box center [683, 346] width 9 height 9
radio input "true"
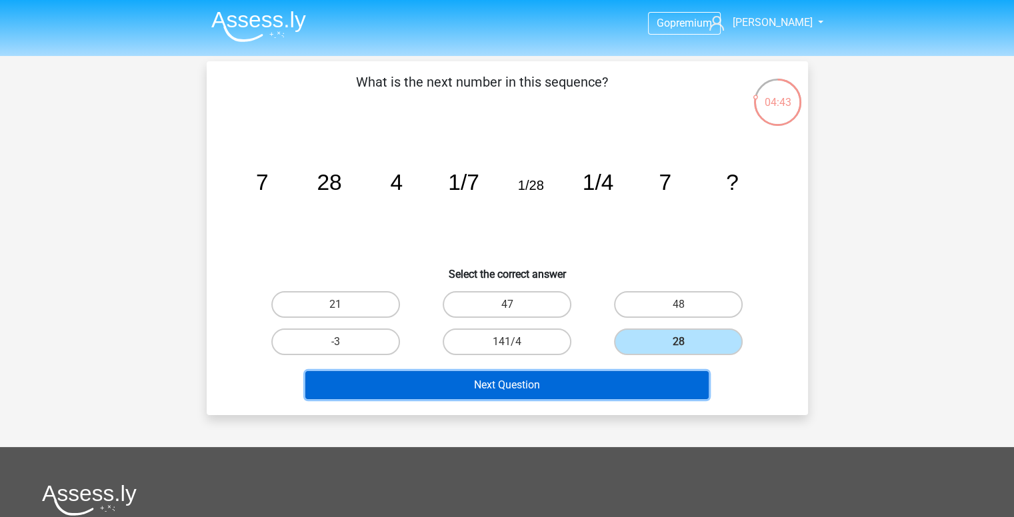
click at [648, 382] on button "Next Question" at bounding box center [506, 385] width 403 height 28
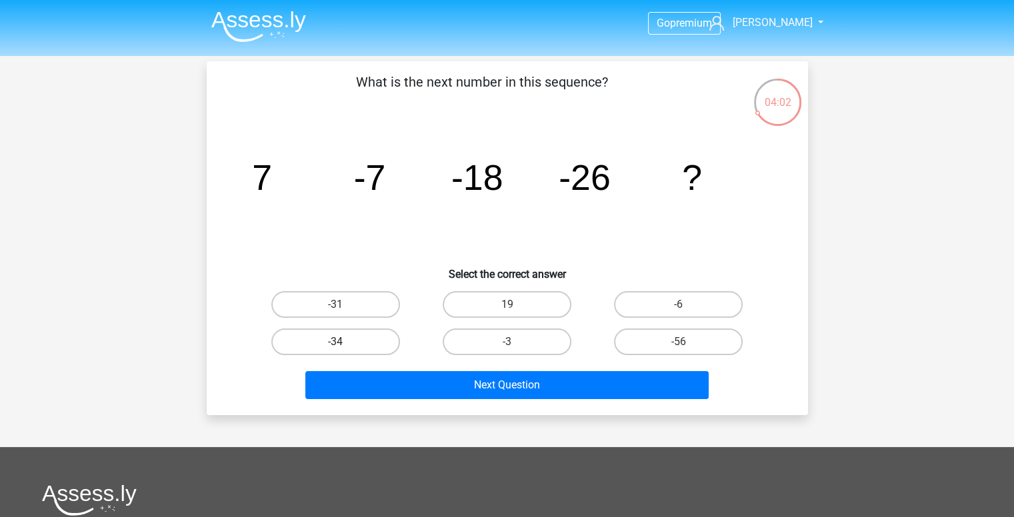
click at [371, 340] on label "-34" at bounding box center [335, 342] width 129 height 27
click at [344, 342] on input "-34" at bounding box center [339, 346] width 9 height 9
radio input "true"
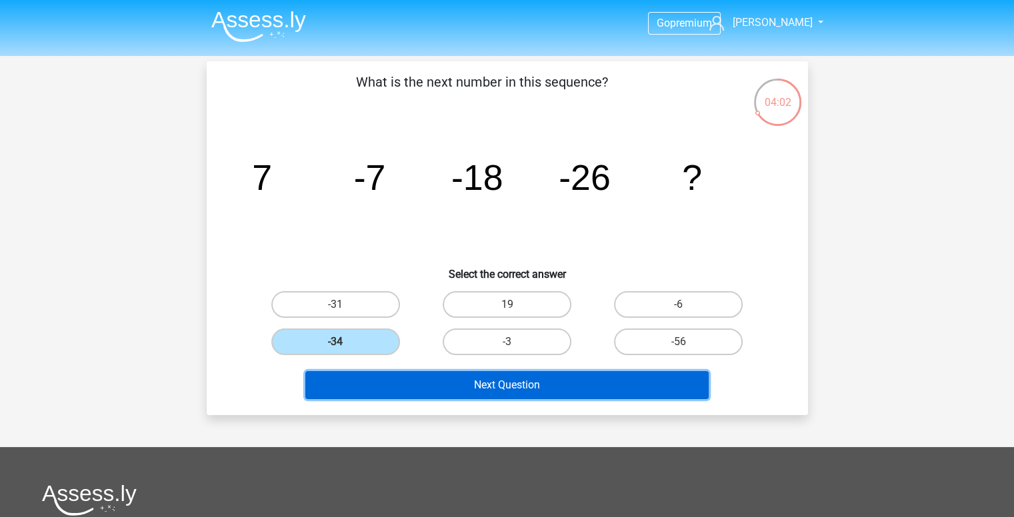
click at [451, 395] on button "Next Question" at bounding box center [506, 385] width 403 height 28
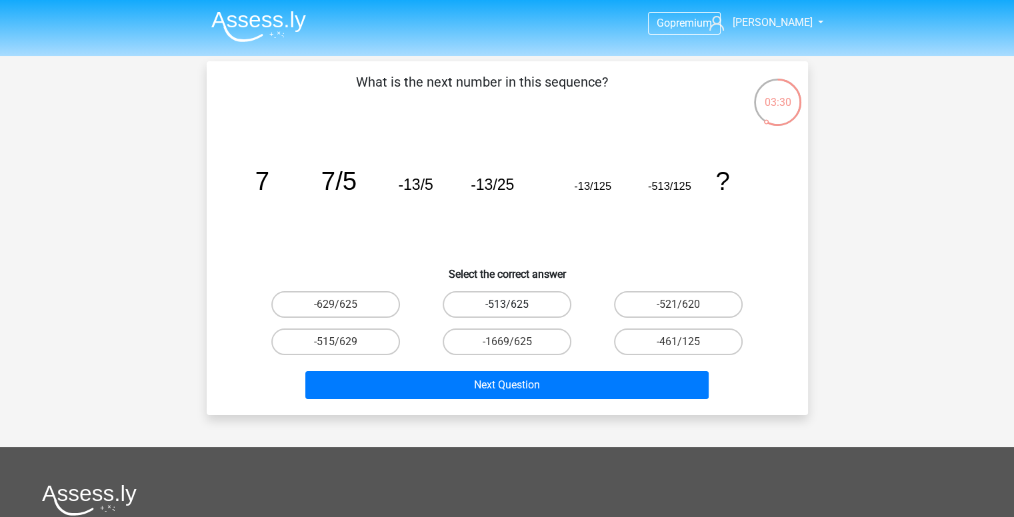
click at [488, 300] on label "-513/625" at bounding box center [507, 304] width 129 height 27
click at [507, 305] on input "-513/625" at bounding box center [511, 309] width 9 height 9
radio input "true"
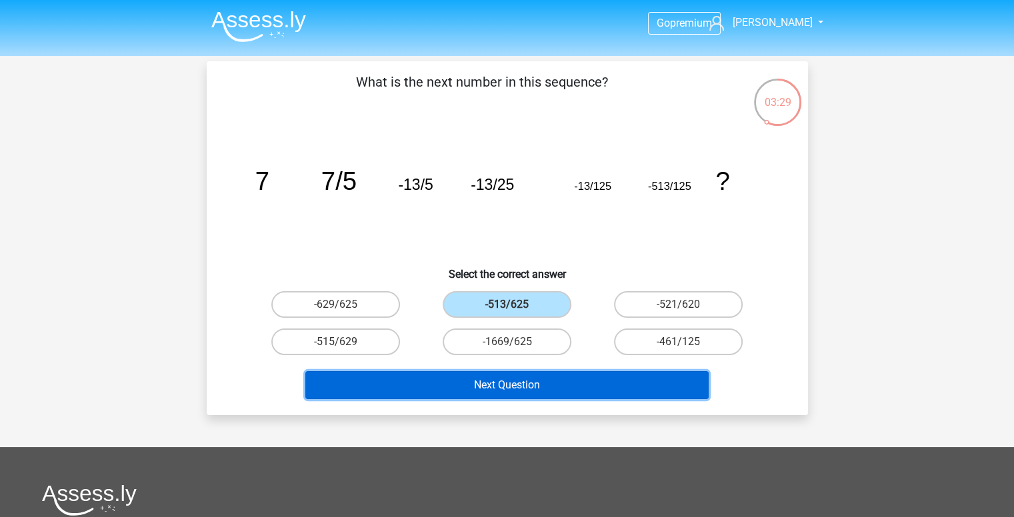
click at [511, 381] on button "Next Question" at bounding box center [506, 385] width 403 height 28
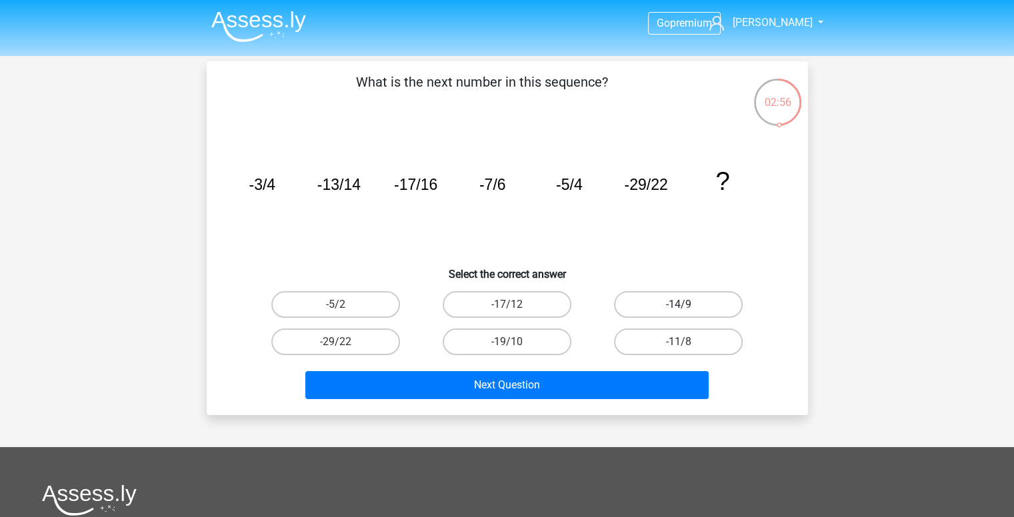
click at [666, 301] on label "-14/9" at bounding box center [678, 304] width 129 height 27
click at [679, 305] on input "-14/9" at bounding box center [683, 309] width 9 height 9
radio input "true"
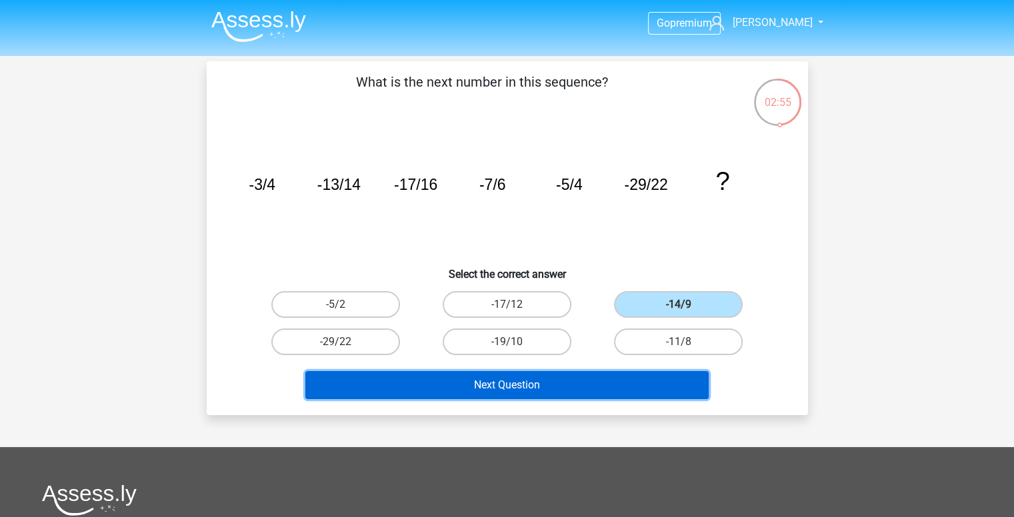
click at [620, 380] on button "Next Question" at bounding box center [506, 385] width 403 height 28
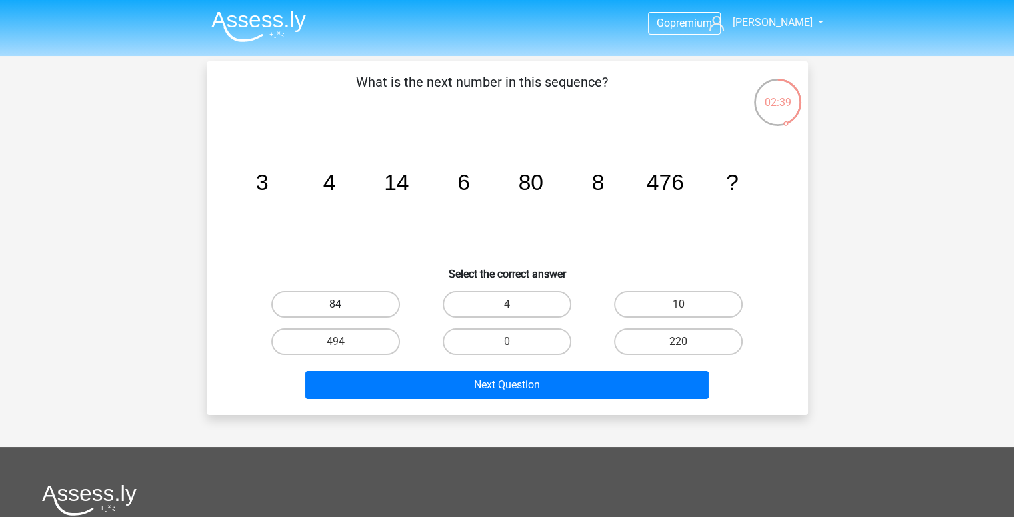
click at [372, 307] on label "84" at bounding box center [335, 304] width 129 height 27
click at [344, 307] on input "84" at bounding box center [339, 309] width 9 height 9
radio input "true"
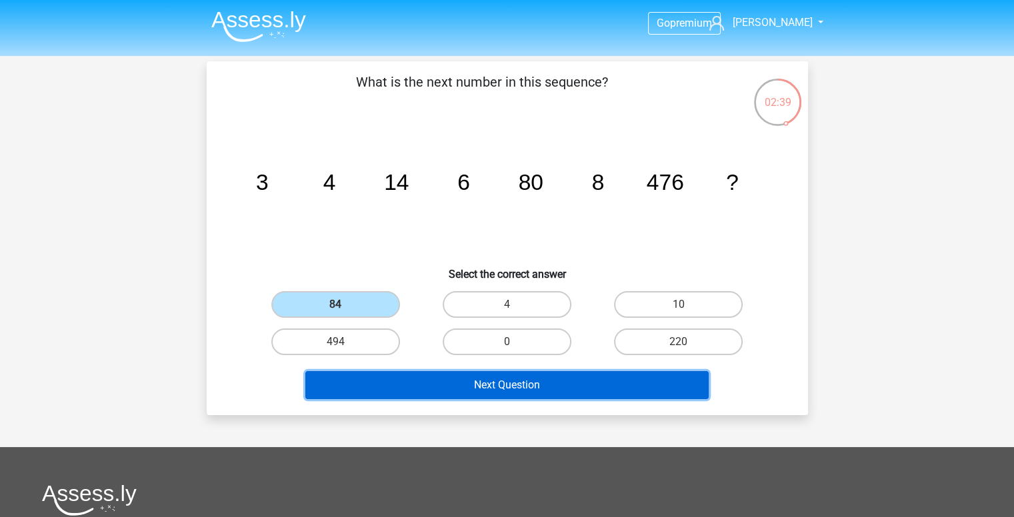
click at [502, 380] on button "Next Question" at bounding box center [506, 385] width 403 height 28
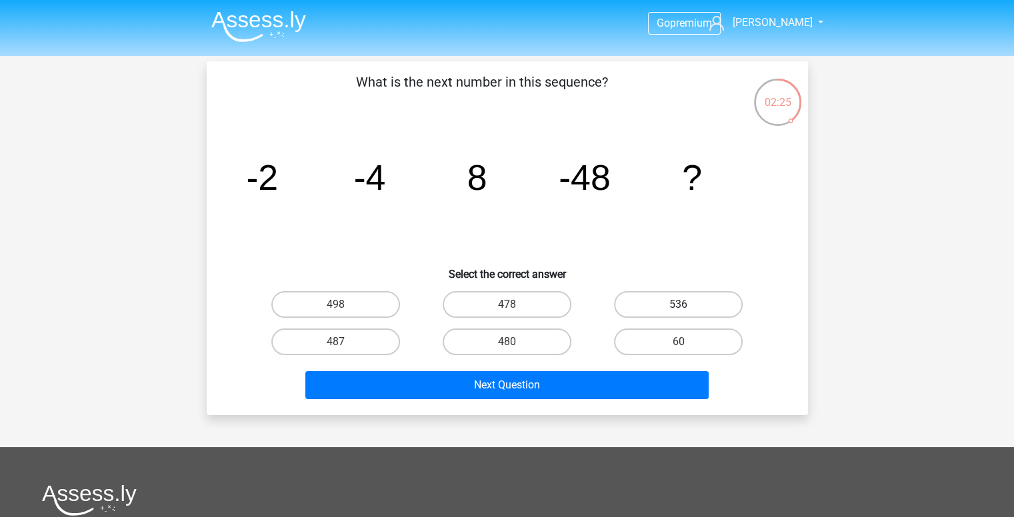
click at [658, 306] on label "536" at bounding box center [678, 304] width 129 height 27
click at [679, 306] on input "536" at bounding box center [683, 309] width 9 height 9
radio input "true"
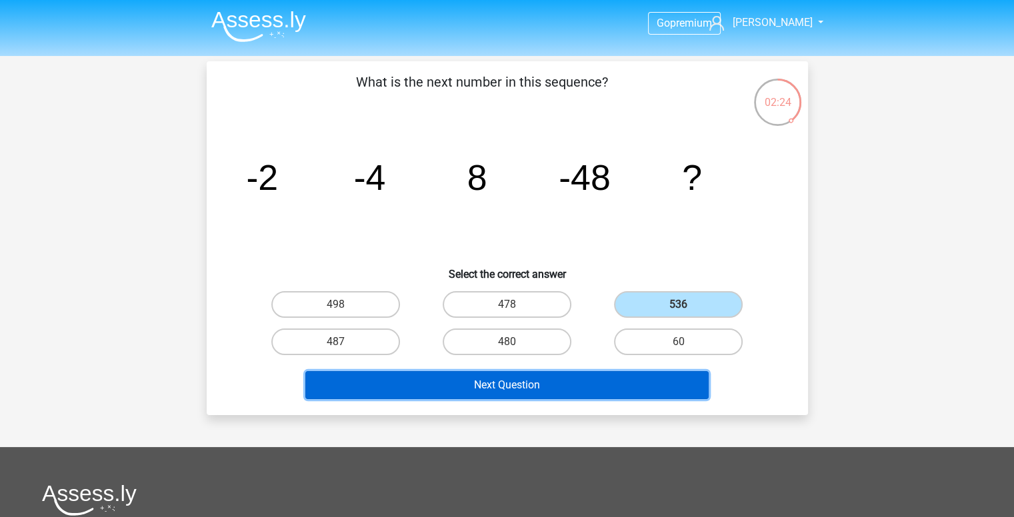
click at [656, 371] on button "Next Question" at bounding box center [506, 385] width 403 height 28
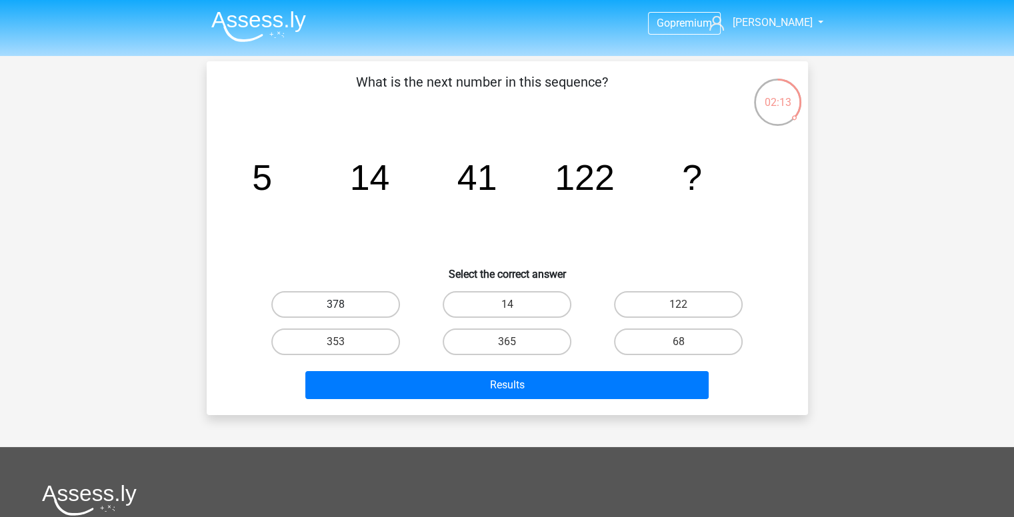
click at [376, 303] on label "378" at bounding box center [335, 304] width 129 height 27
click at [344, 305] on input "378" at bounding box center [339, 309] width 9 height 9
radio input "true"
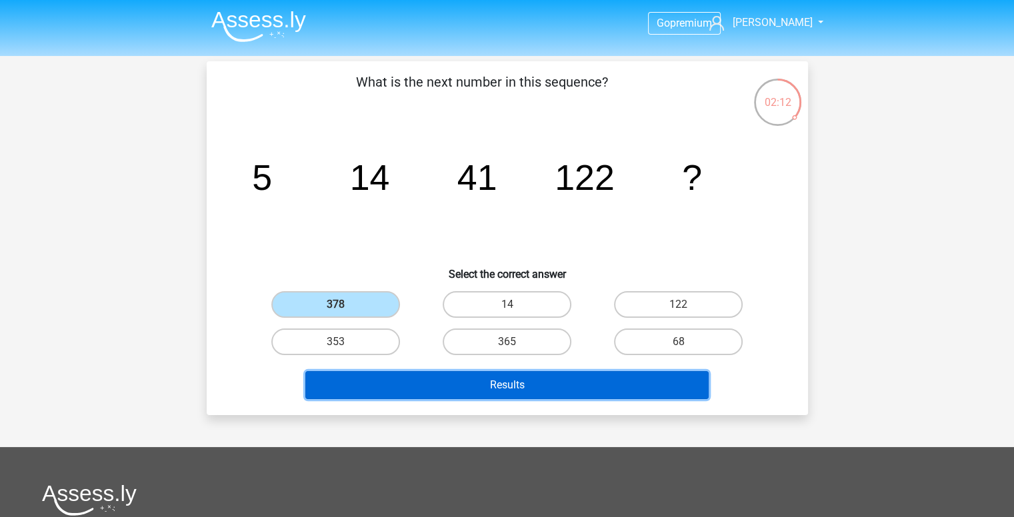
click at [458, 383] on button "Results" at bounding box center [506, 385] width 403 height 28
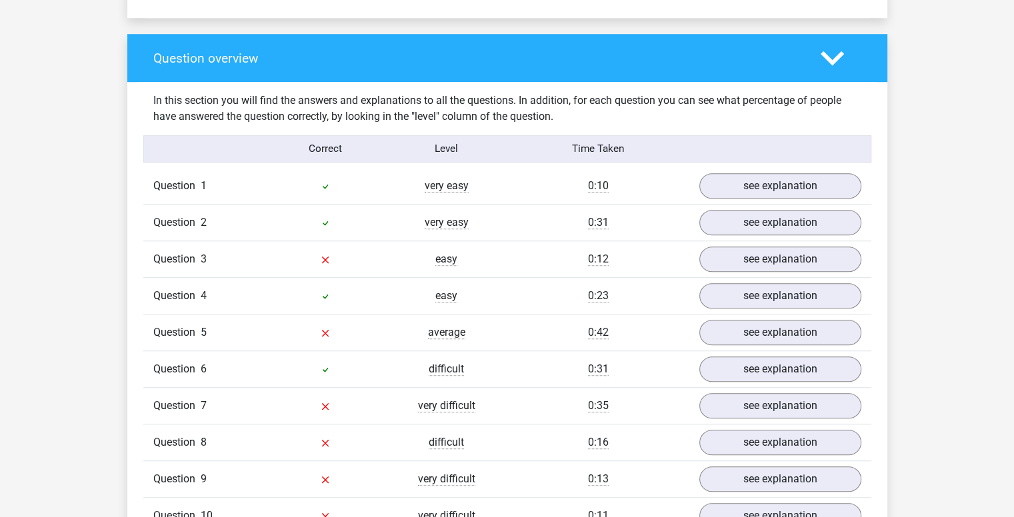
scroll to position [1000, 0]
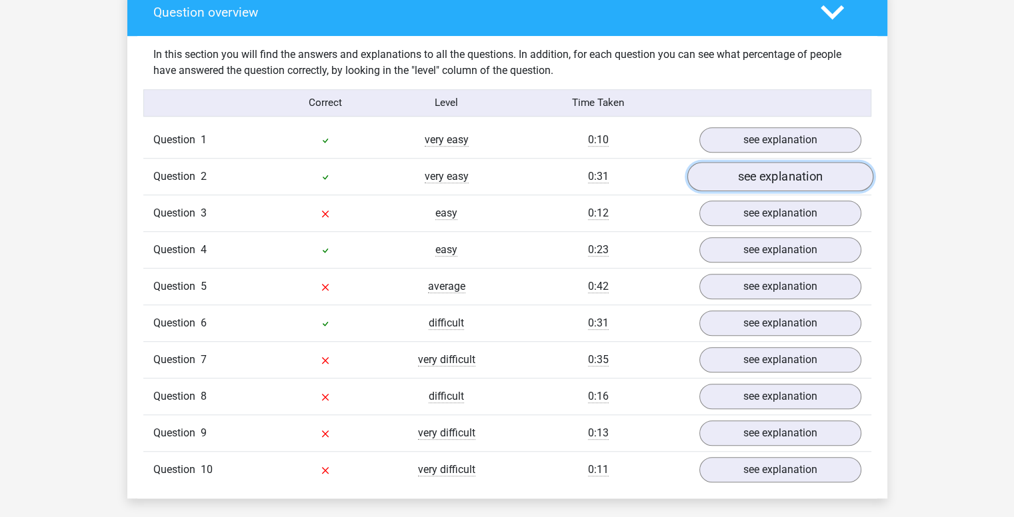
click at [744, 172] on link "see explanation" at bounding box center [780, 176] width 186 height 29
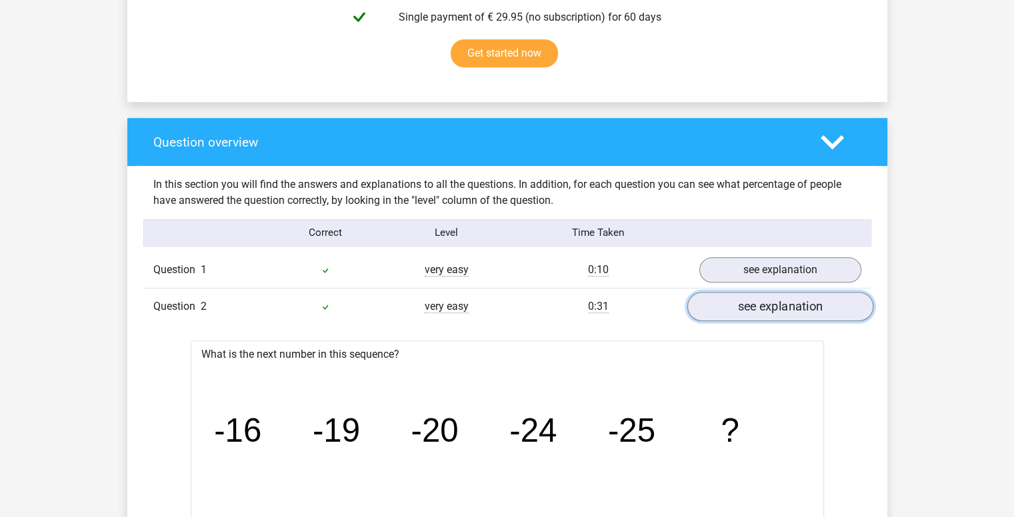
scroll to position [867, 0]
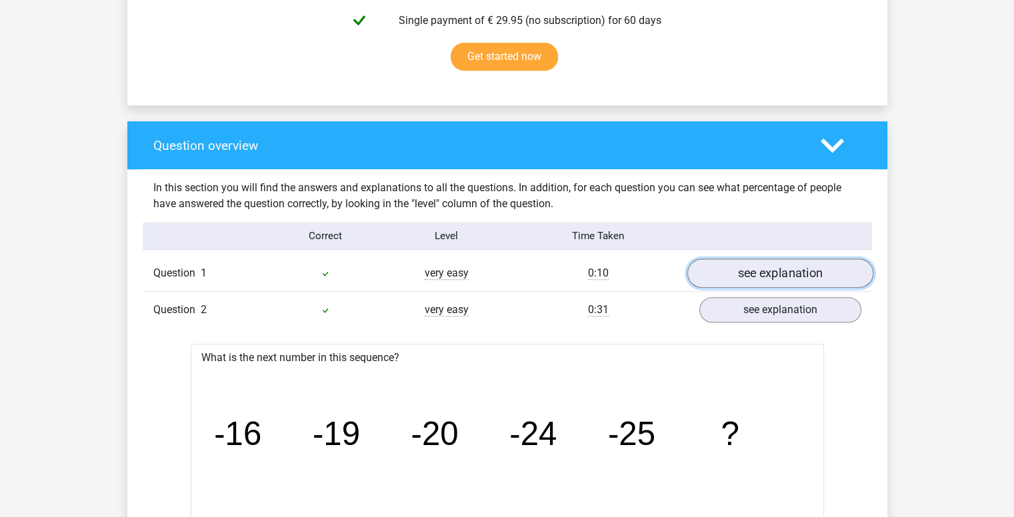
click at [738, 266] on link "see explanation" at bounding box center [780, 273] width 186 height 29
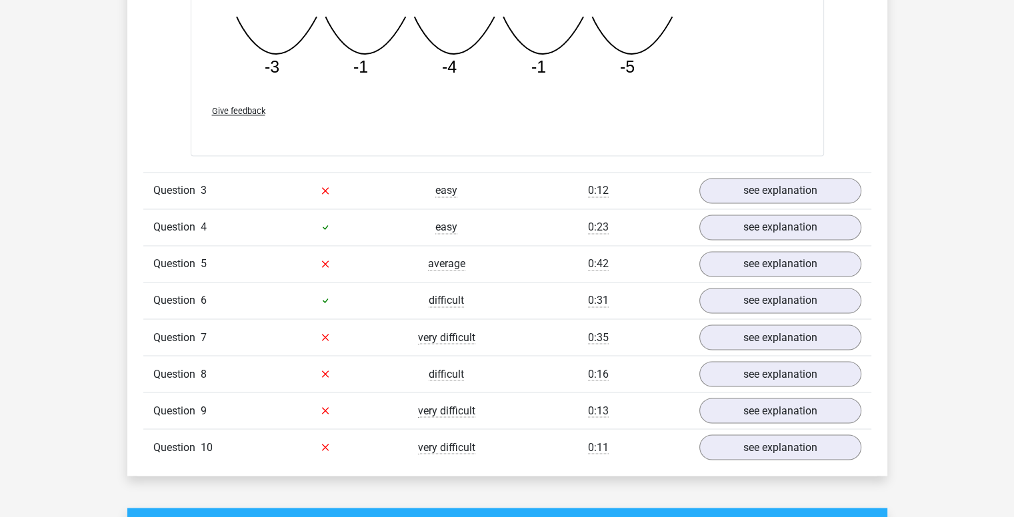
scroll to position [2200, 0]
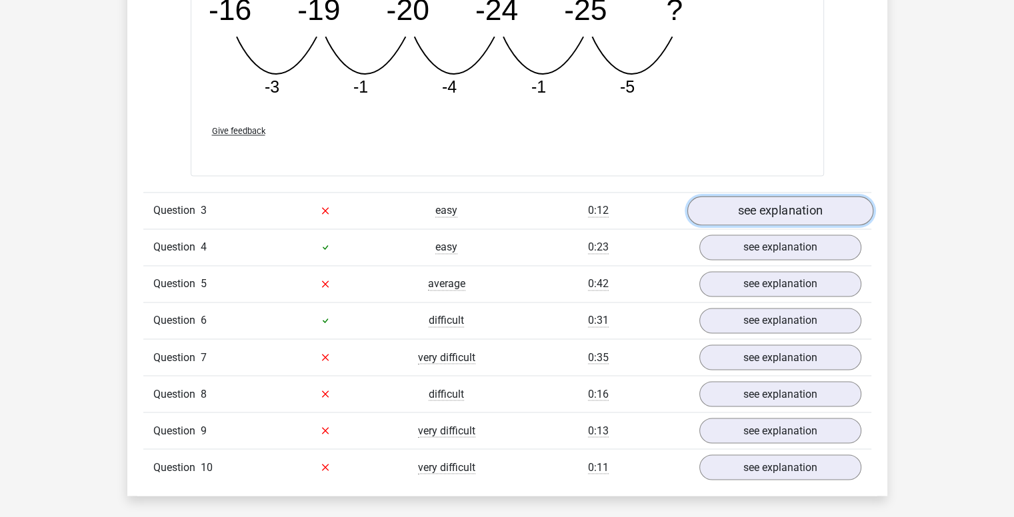
click at [757, 209] on link "see explanation" at bounding box center [780, 210] width 186 height 29
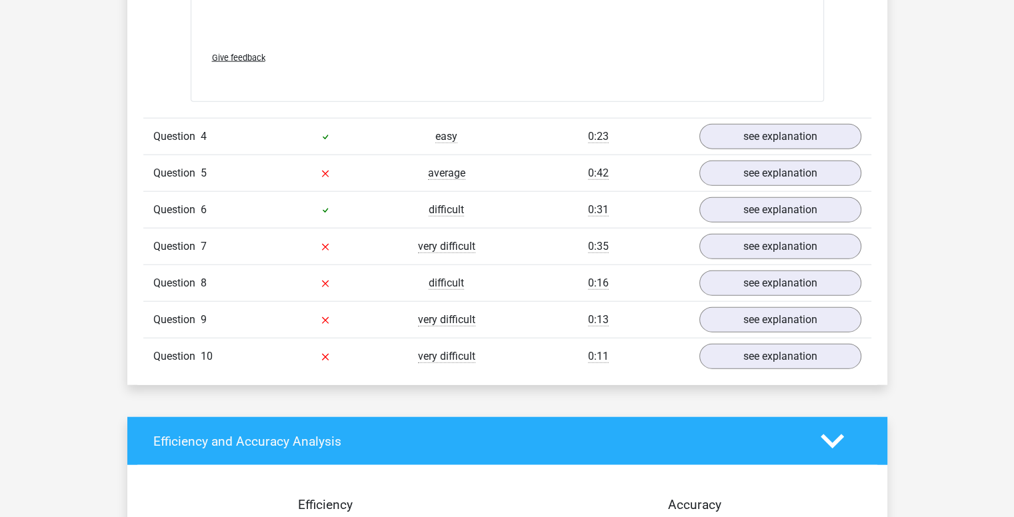
scroll to position [3133, 0]
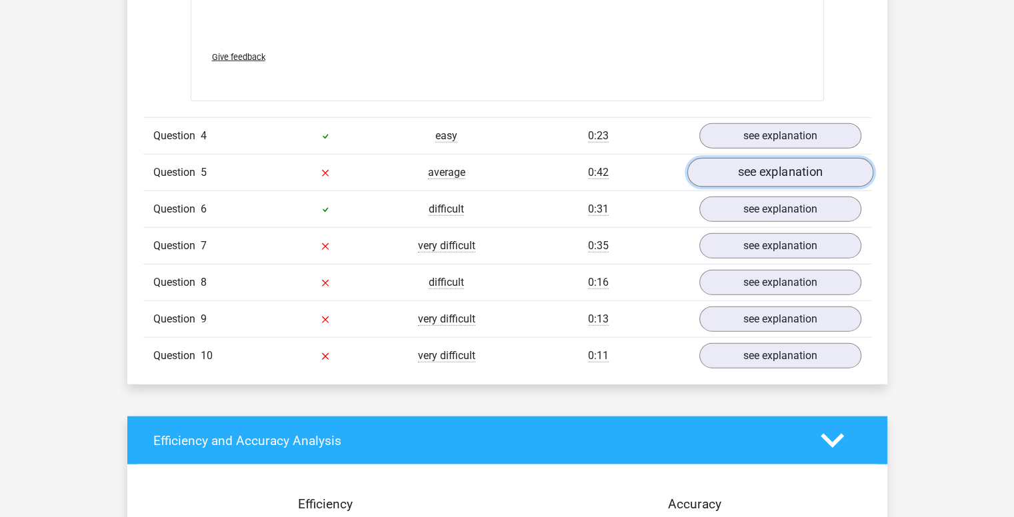
click at [784, 172] on link "see explanation" at bounding box center [780, 172] width 186 height 29
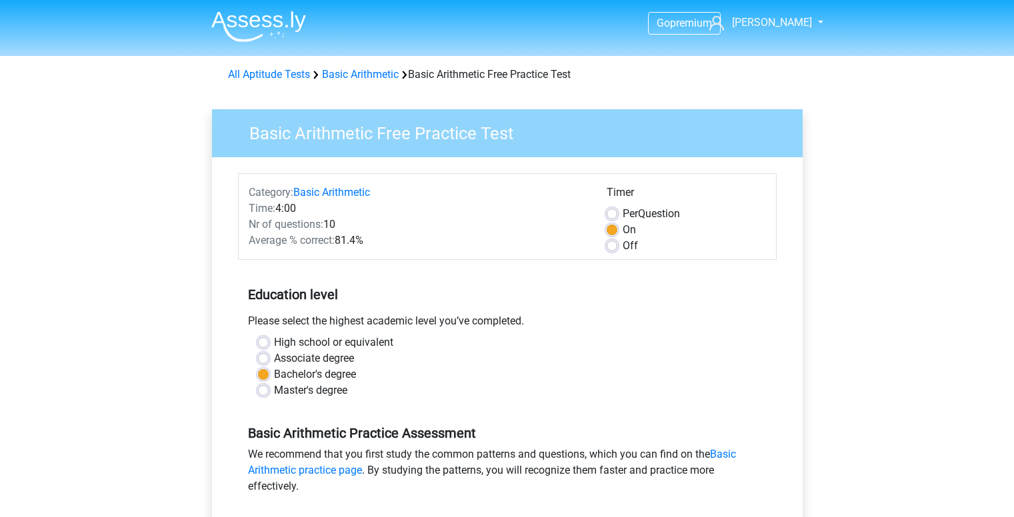
scroll to position [333, 0]
